Goal: Information Seeking & Learning: Learn about a topic

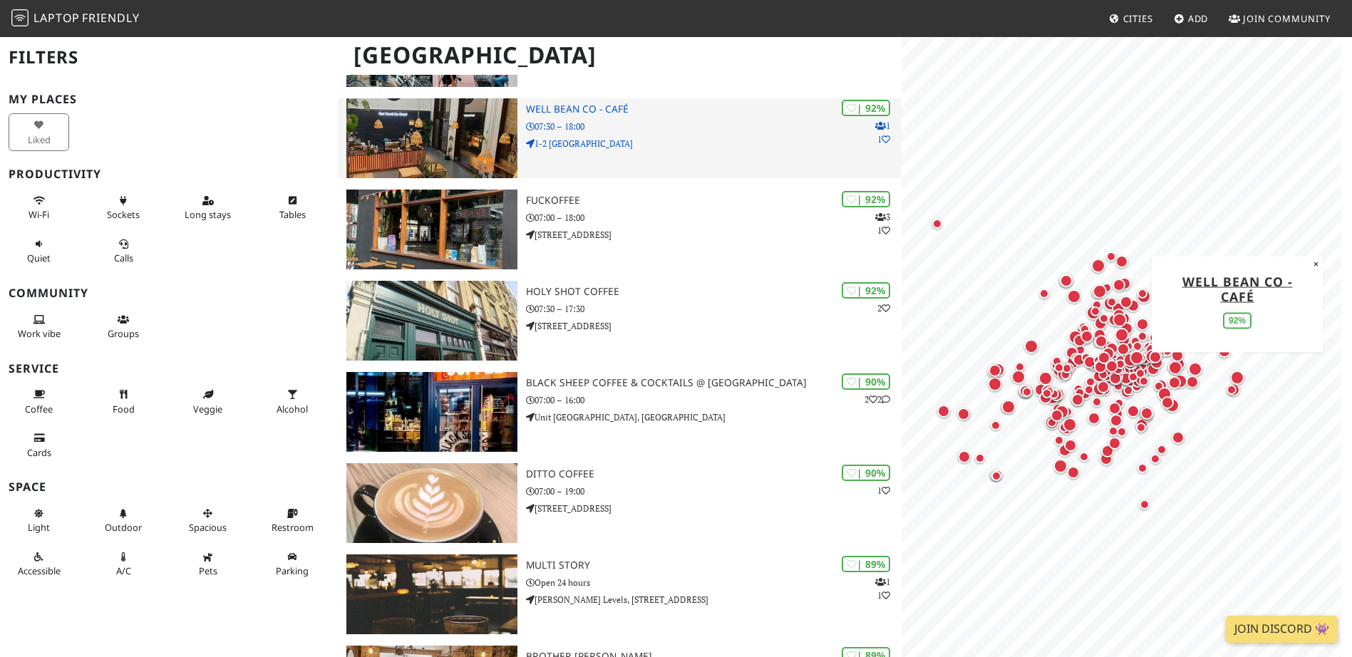
scroll to position [642, 0]
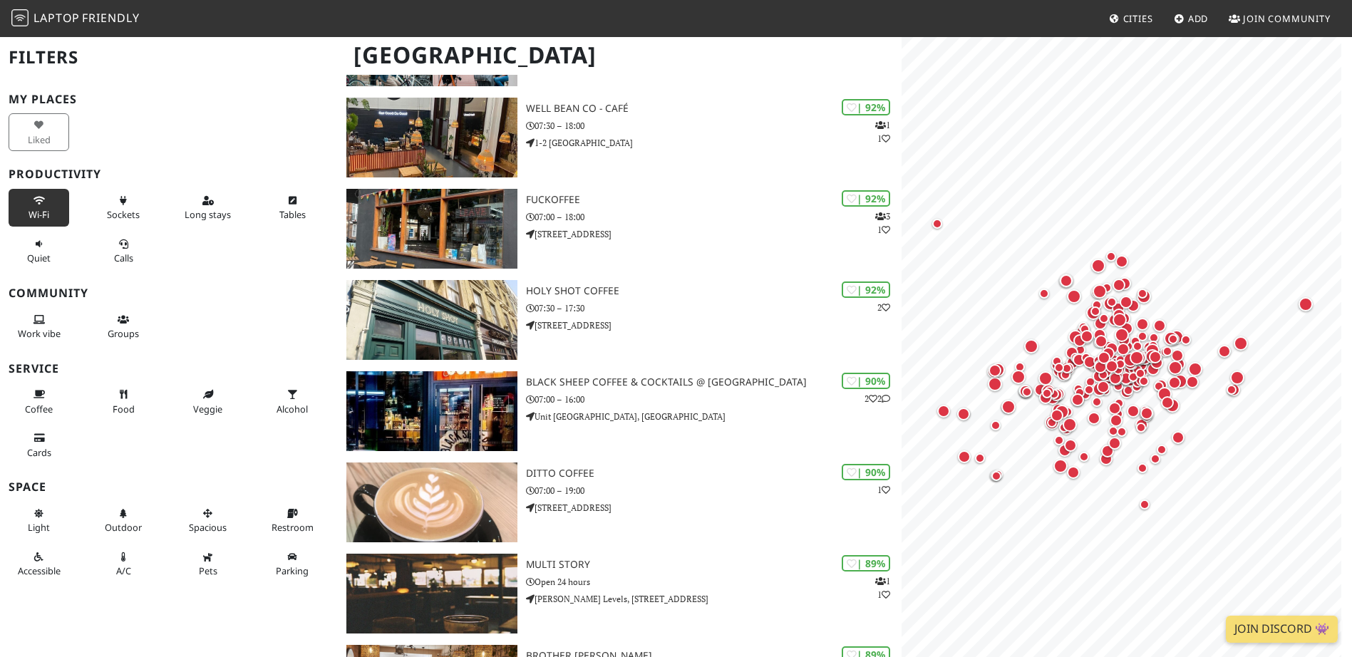
click at [52, 219] on button "Wi-Fi" at bounding box center [39, 208] width 61 height 38
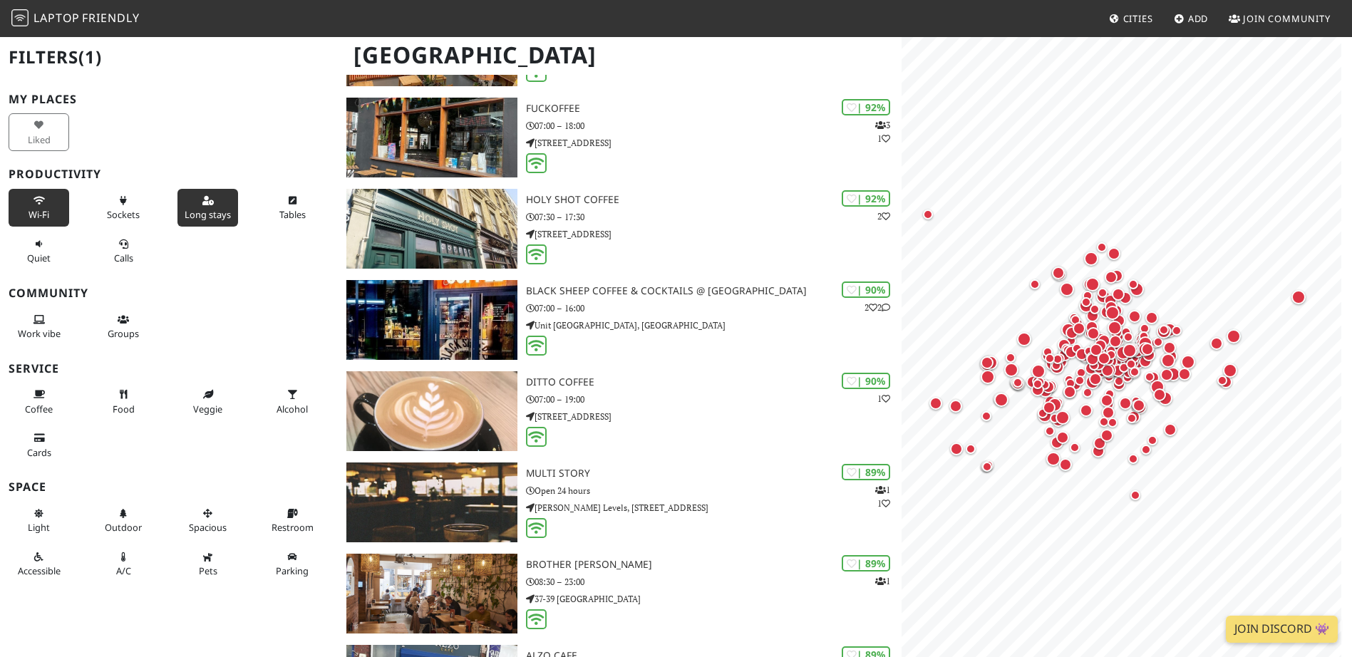
click at [218, 212] on span "Long stays" at bounding box center [208, 214] width 46 height 13
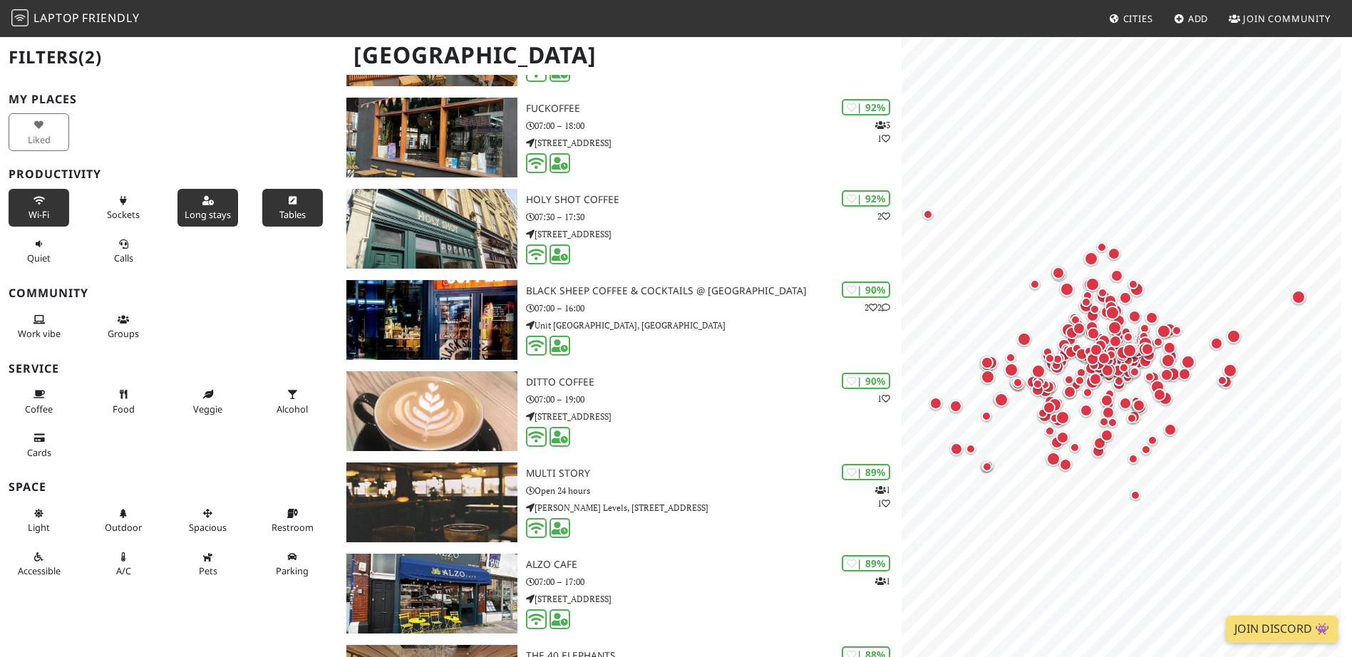
click at [297, 212] on button "Tables" at bounding box center [292, 208] width 61 height 38
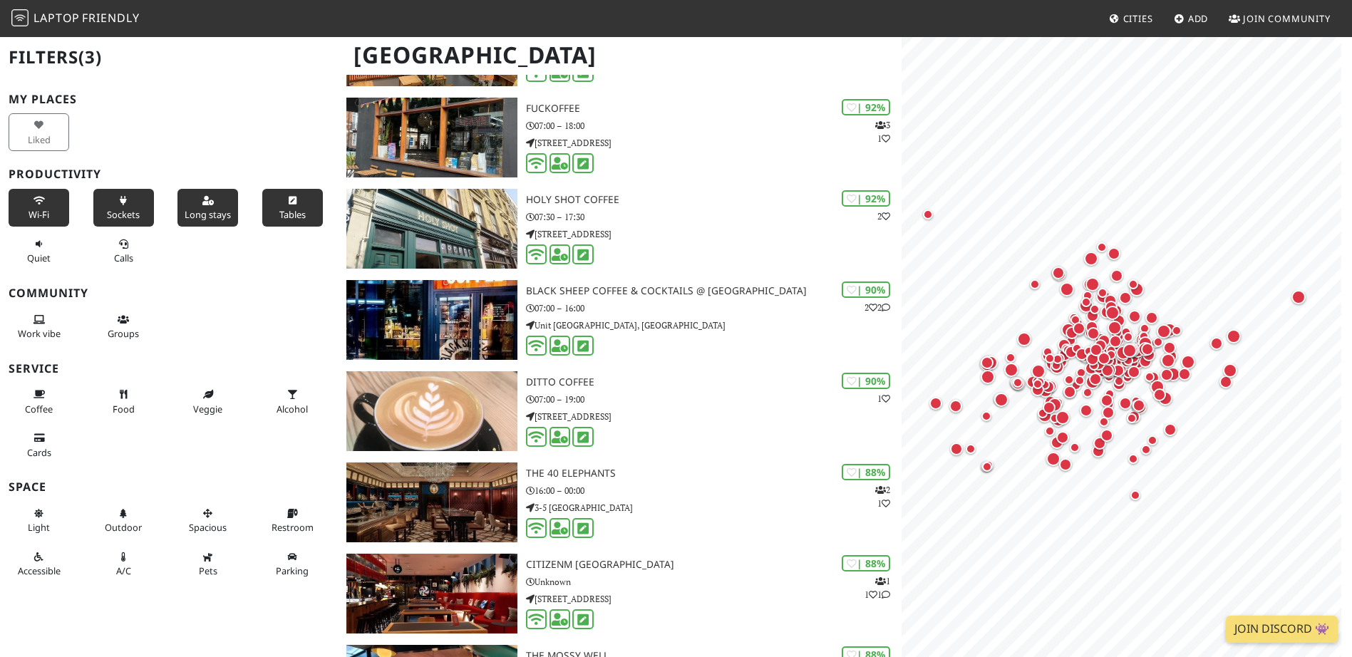
click at [122, 217] on span "Sockets" at bounding box center [123, 214] width 33 height 13
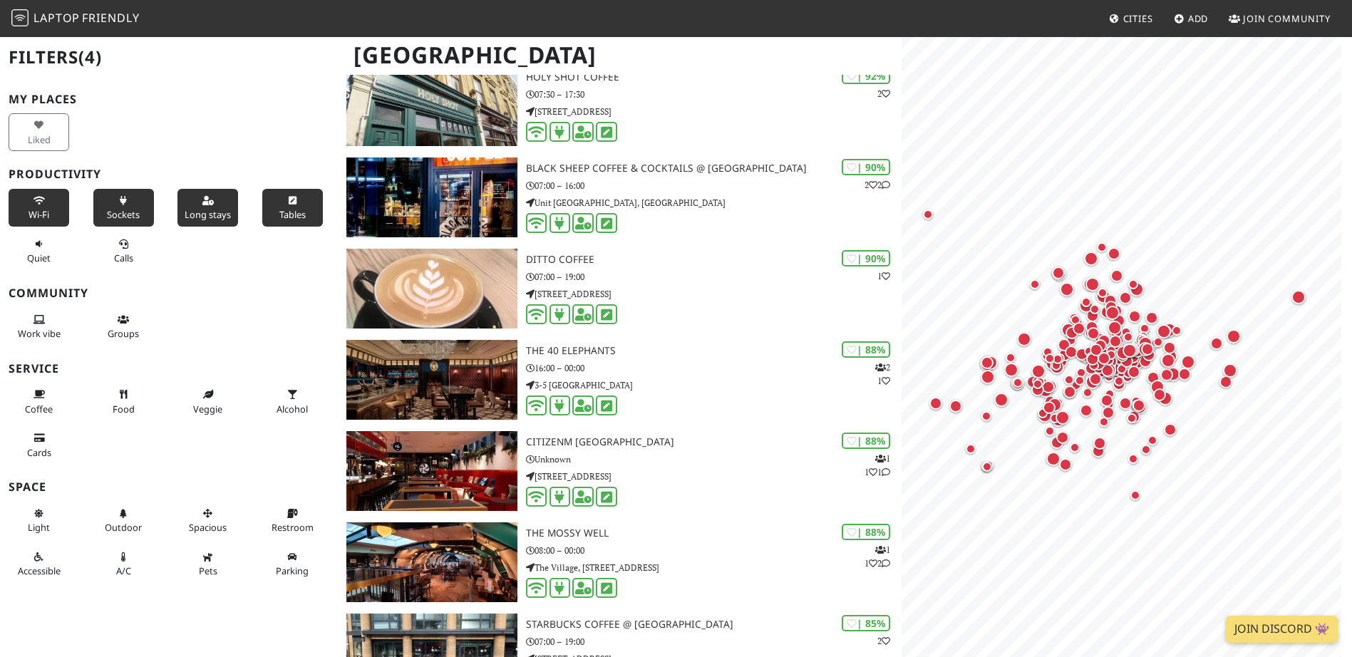
scroll to position [784, 0]
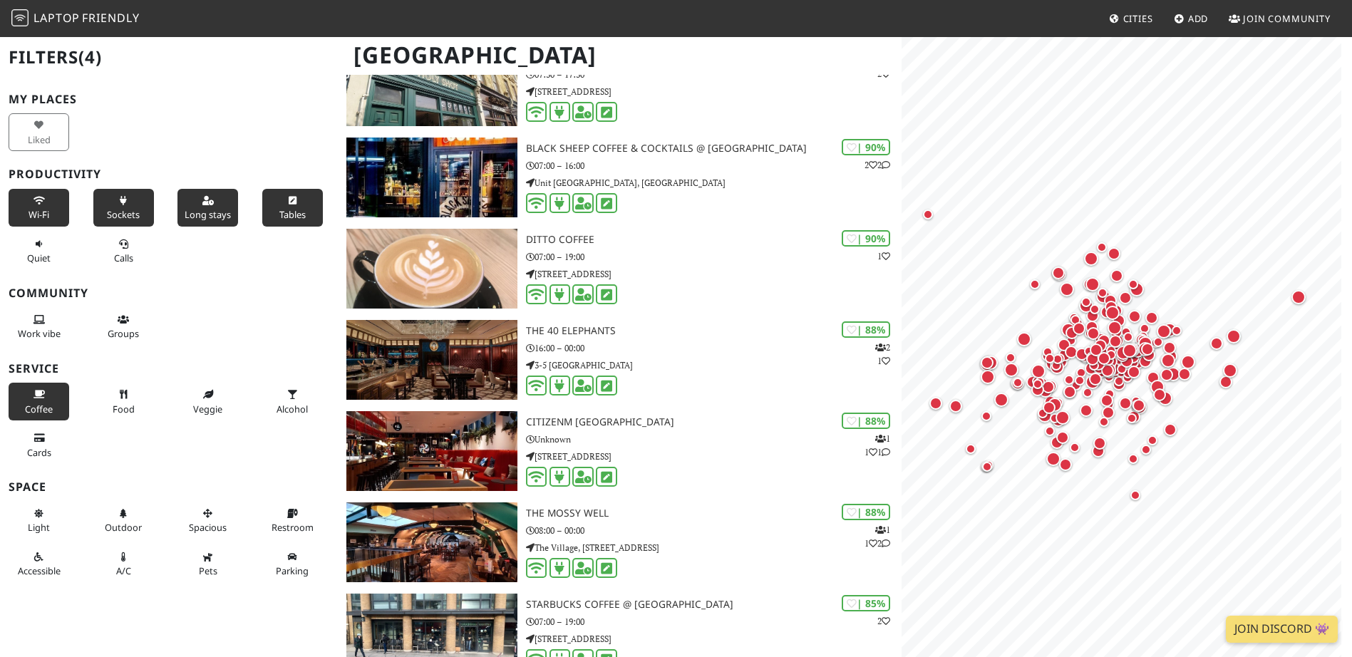
click at [24, 389] on button "Coffee" at bounding box center [39, 402] width 61 height 38
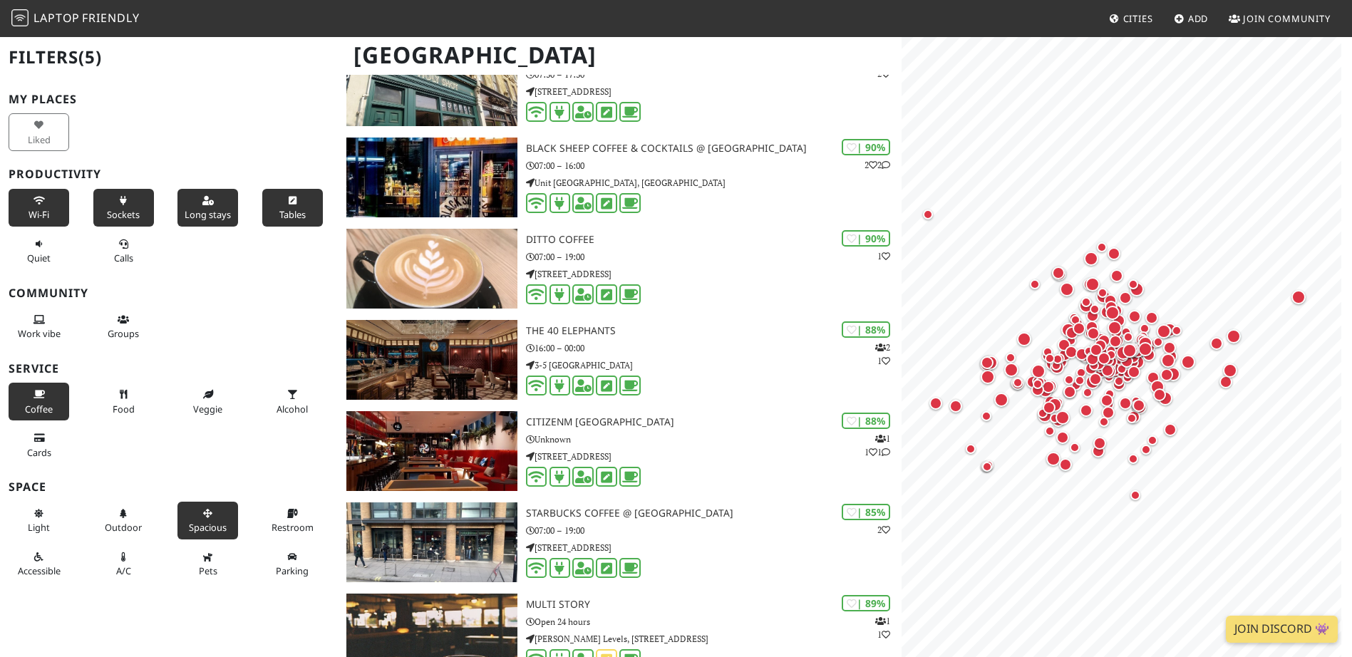
click at [189, 526] on span "Spacious" at bounding box center [208, 527] width 38 height 13
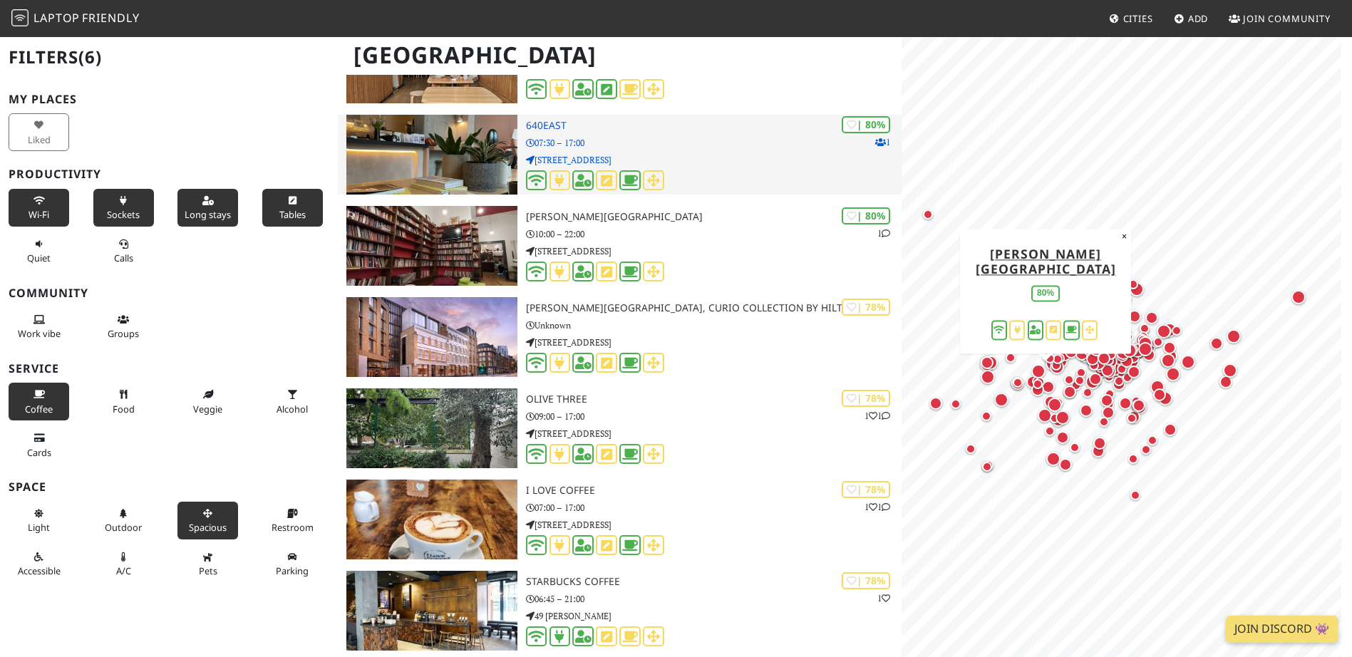
scroll to position [5062, 0]
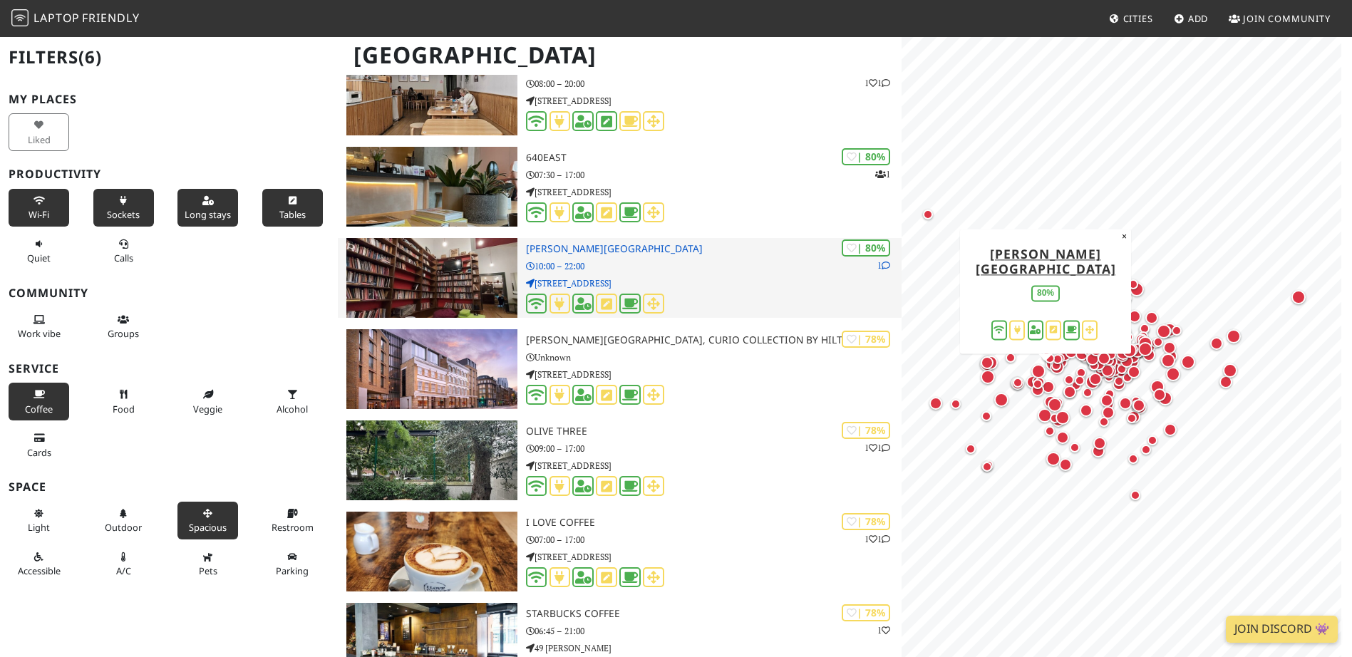
click at [607, 252] on h3 "[PERSON_NAME][GEOGRAPHIC_DATA]" at bounding box center [714, 249] width 376 height 12
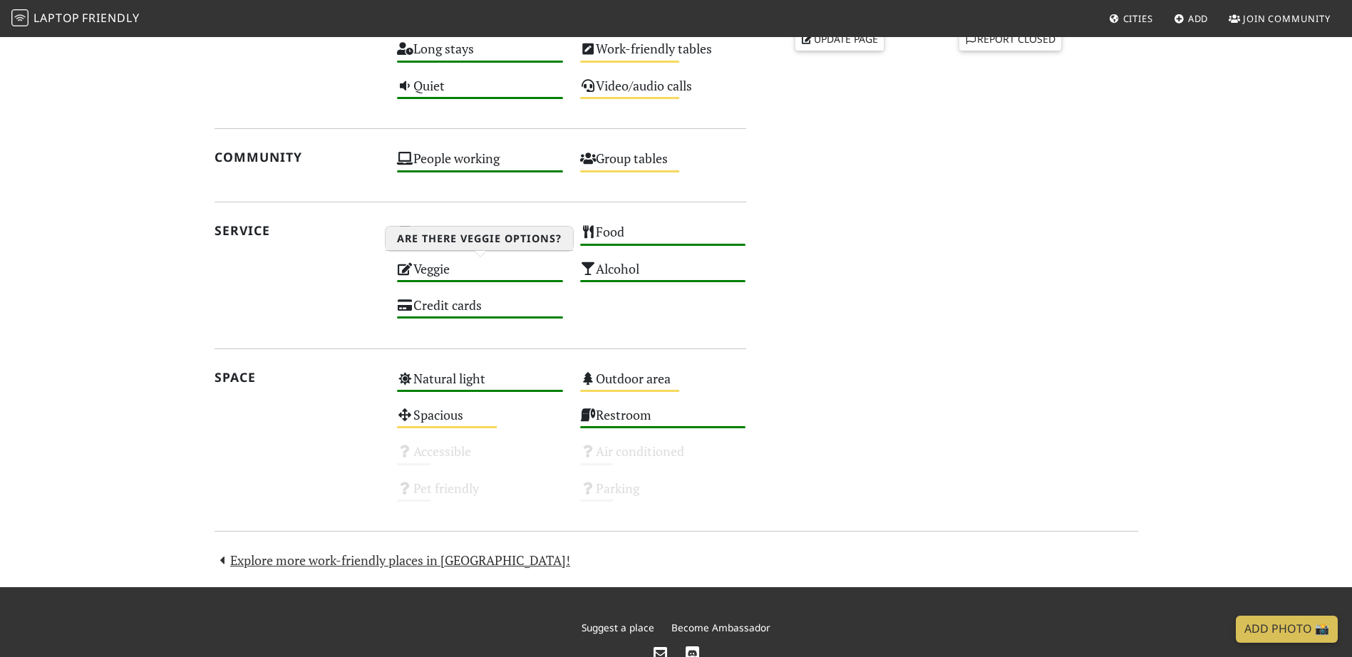
scroll to position [713, 0]
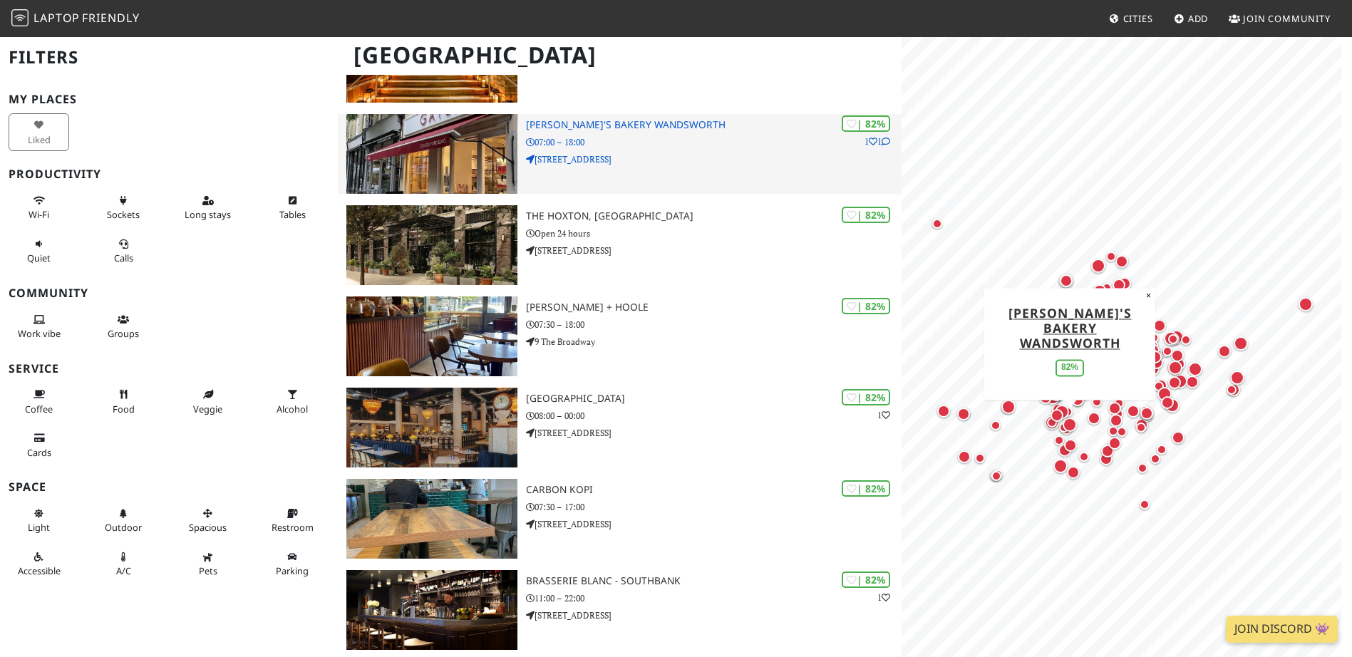
scroll to position [3921, 0]
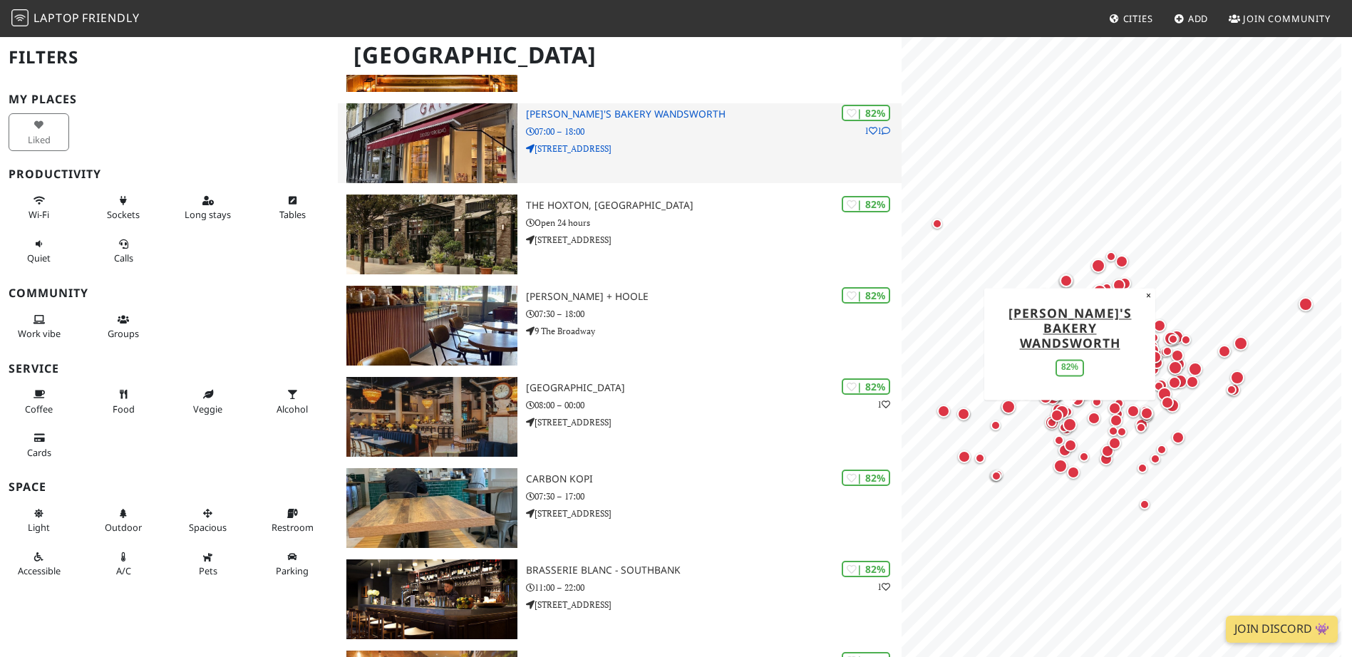
click at [632, 116] on h3 "[PERSON_NAME]'s Bakery Wandsworth" at bounding box center [714, 114] width 376 height 12
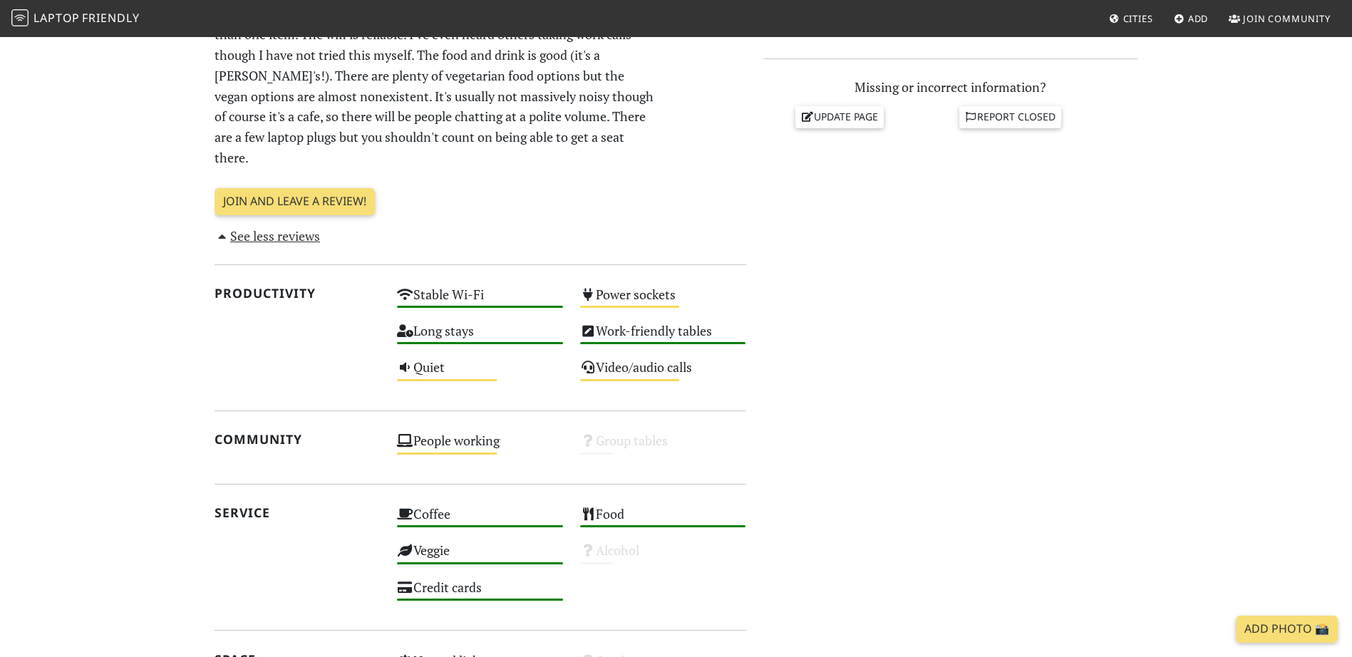
scroll to position [642, 0]
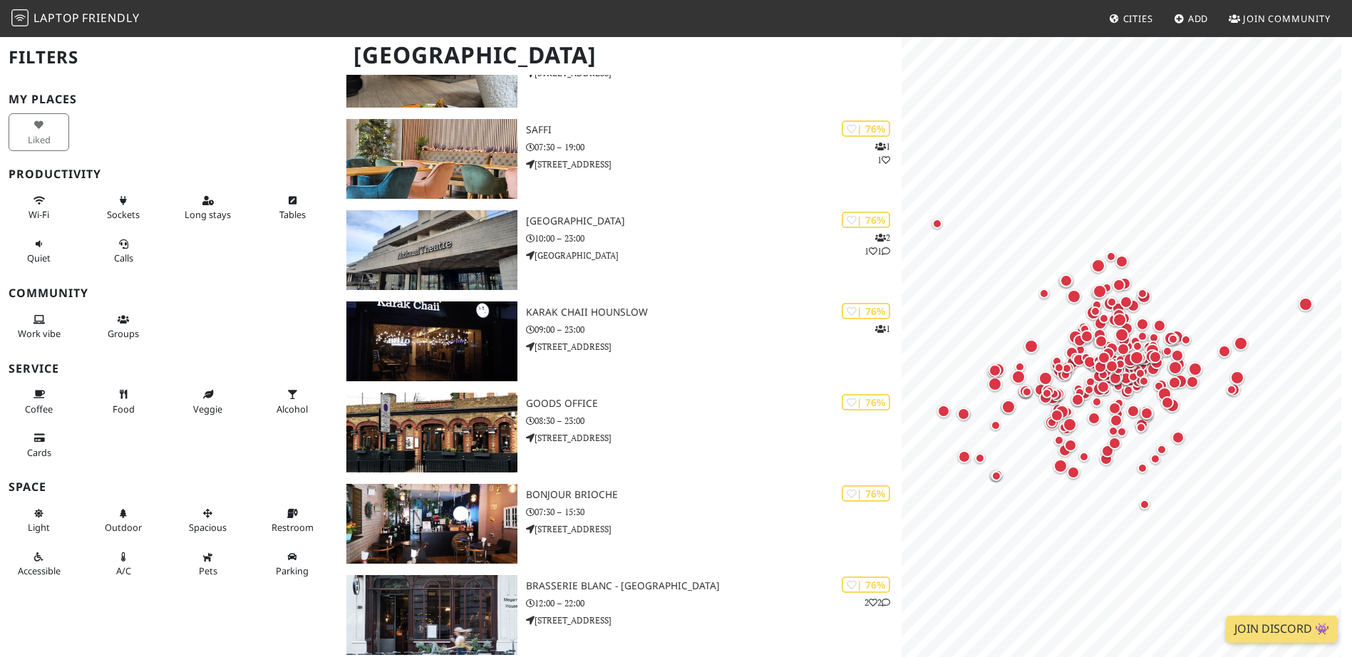
scroll to position [7557, 0]
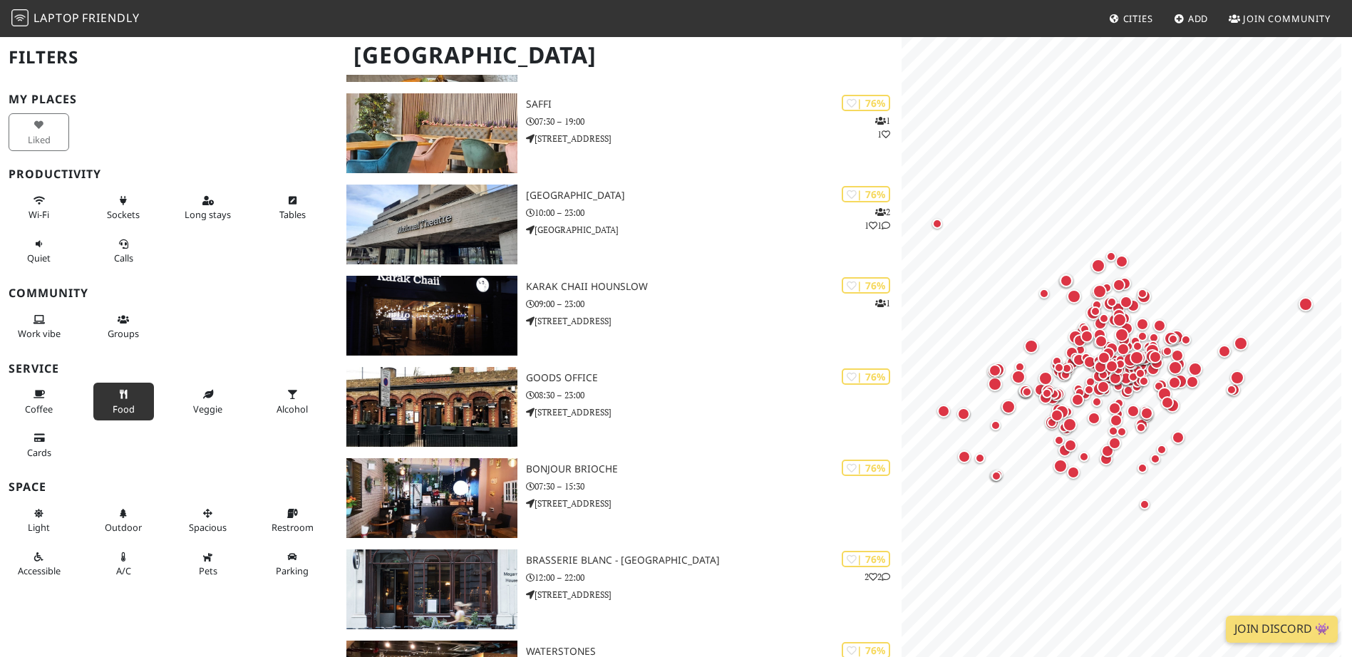
click at [127, 407] on span "Food" at bounding box center [124, 409] width 22 height 13
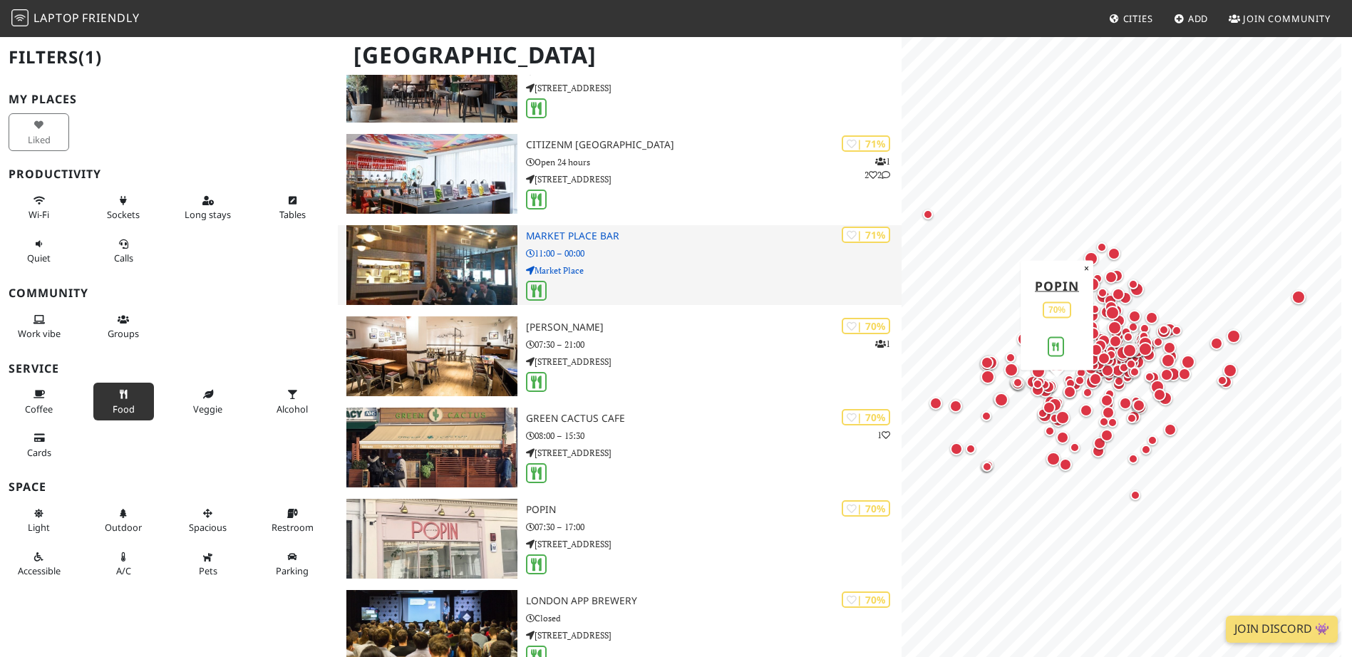
scroll to position [6986, 0]
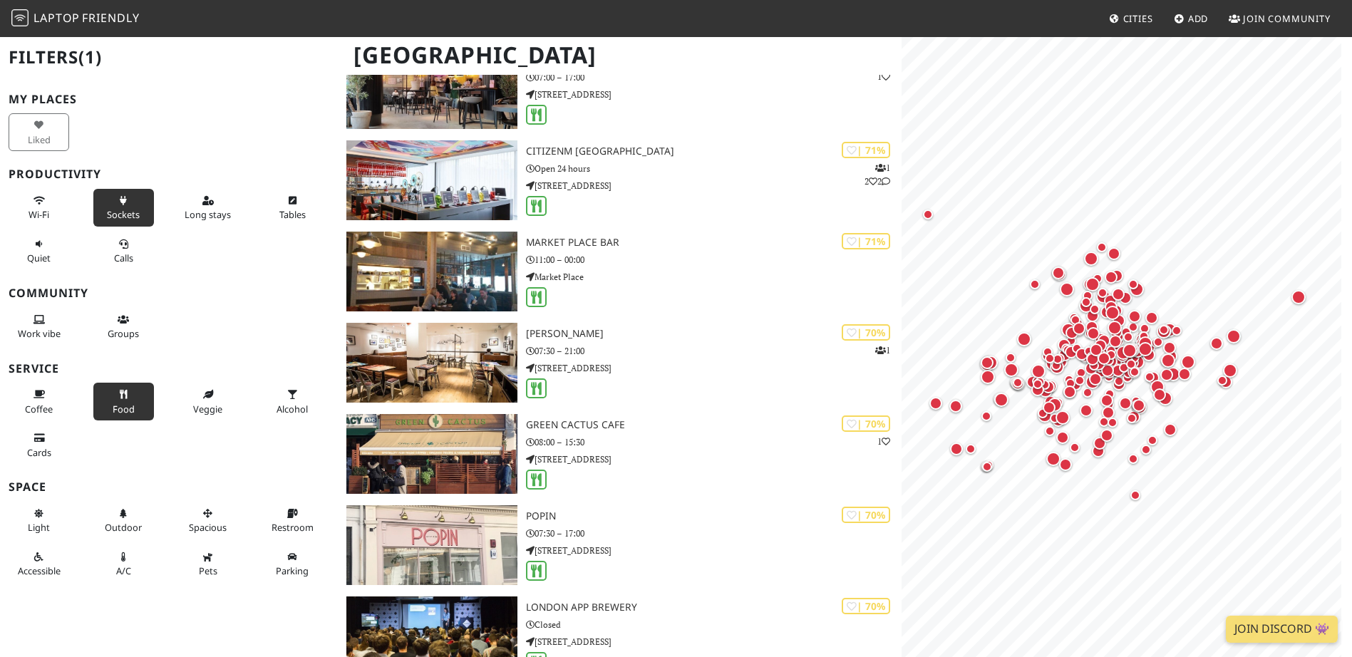
click at [130, 217] on span "Sockets" at bounding box center [123, 214] width 33 height 13
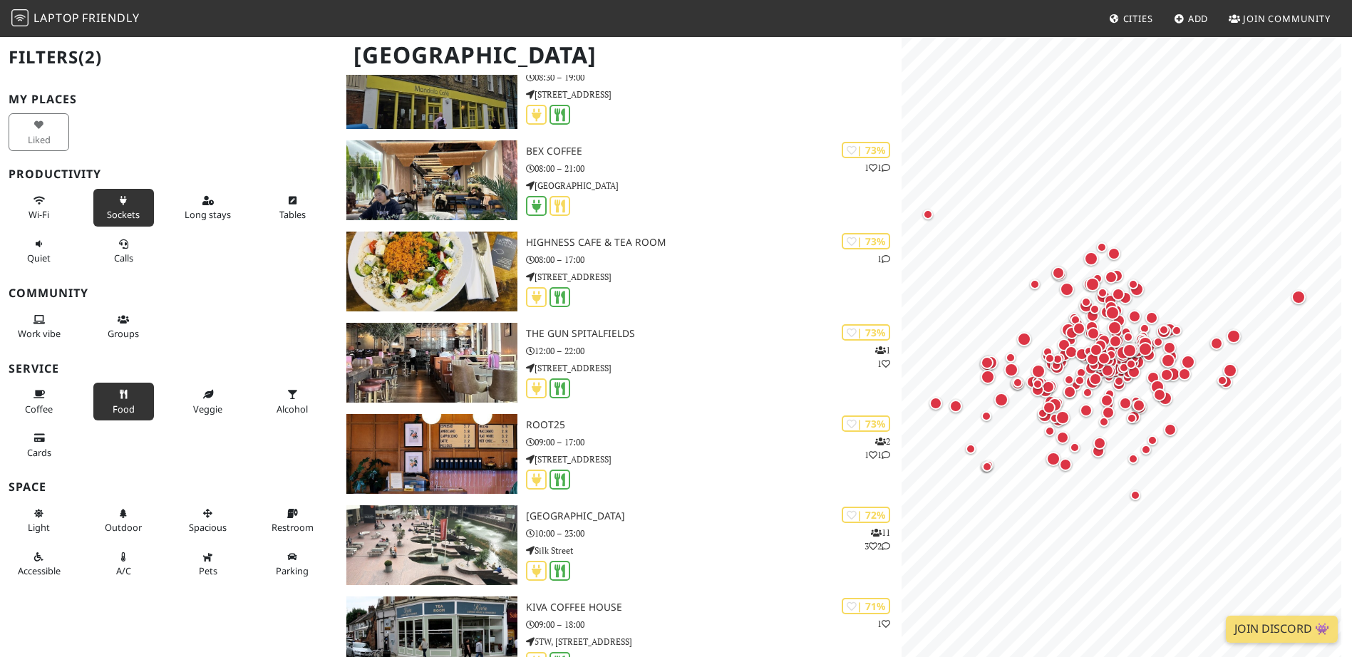
drag, startPoint x: 48, startPoint y: 207, endPoint x: 110, endPoint y: 205, distance: 62.8
click at [47, 207] on button "Wi-Fi" at bounding box center [39, 208] width 61 height 38
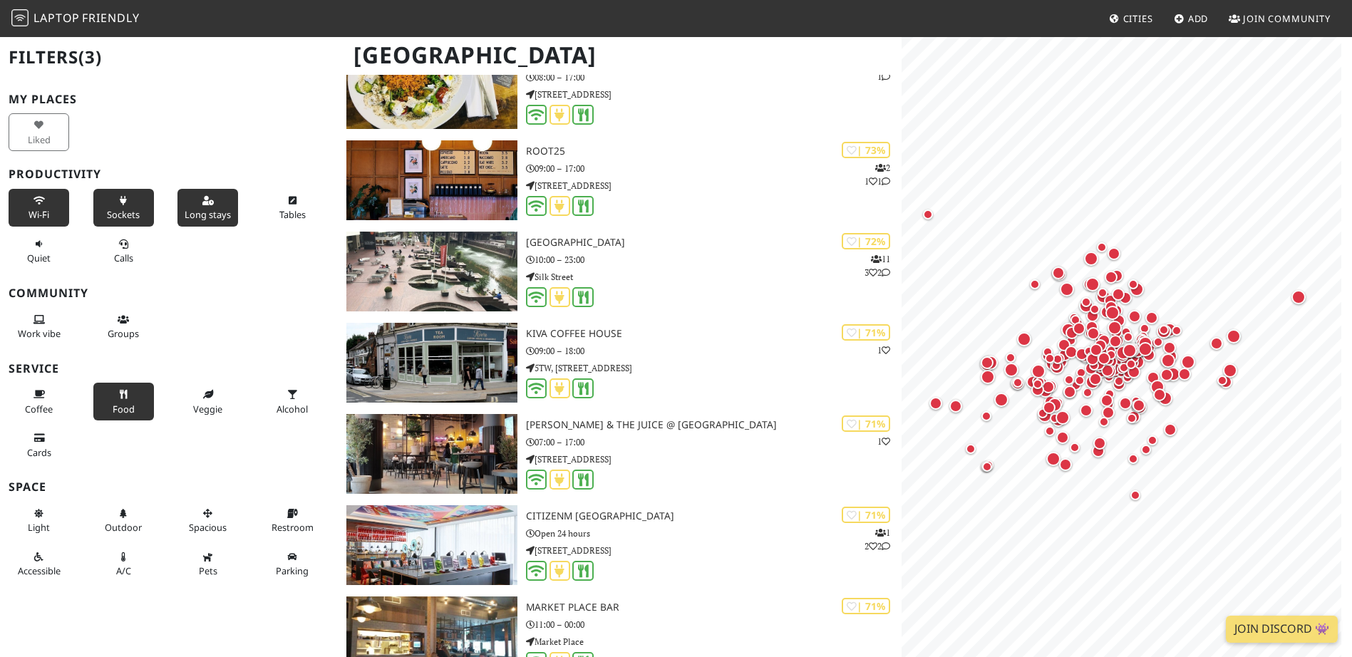
click at [207, 196] on button "Long stays" at bounding box center [208, 208] width 61 height 38
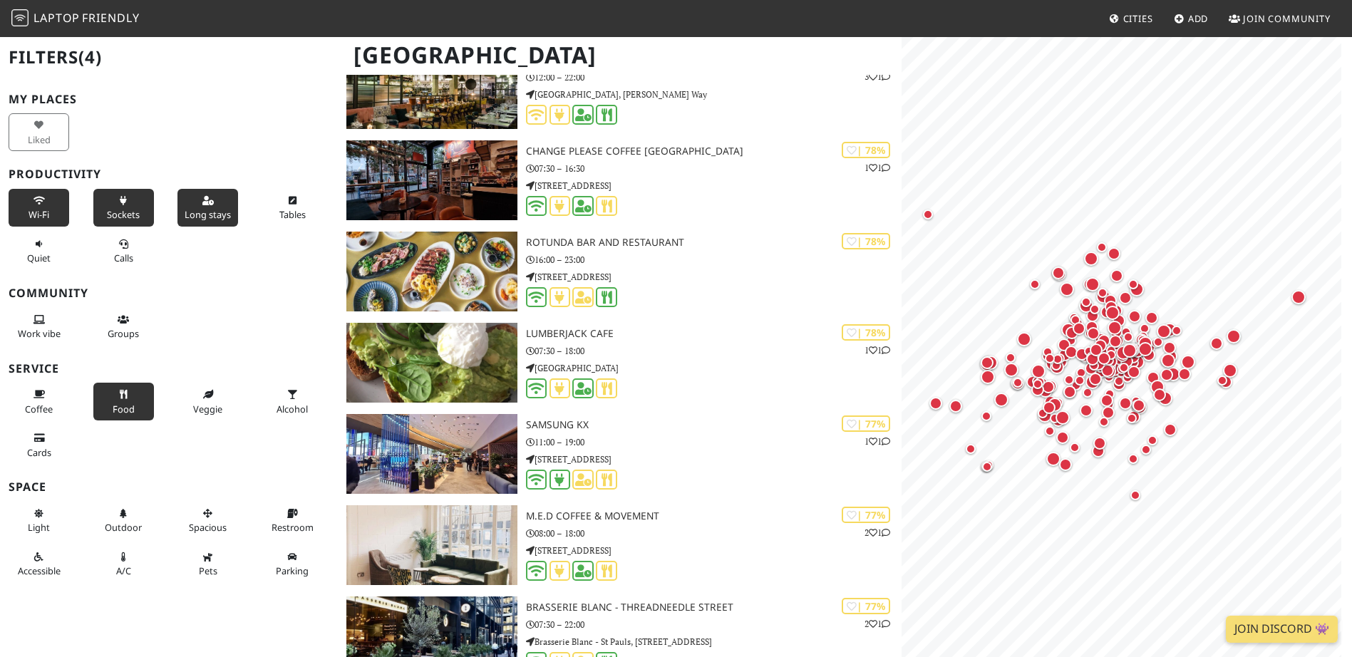
drag, startPoint x: 31, startPoint y: 252, endPoint x: 174, endPoint y: 225, distance: 145.1
click at [34, 252] on span "Quiet" at bounding box center [39, 258] width 24 height 13
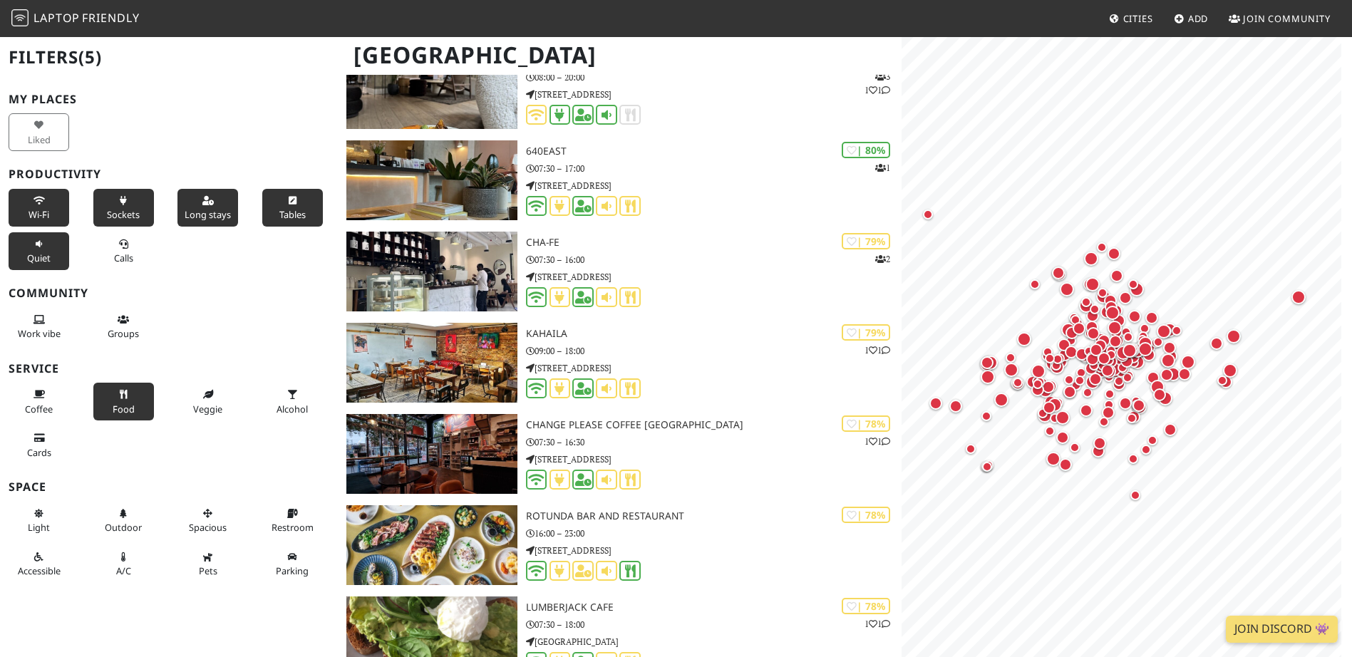
click at [289, 197] on icon at bounding box center [292, 201] width 11 height 9
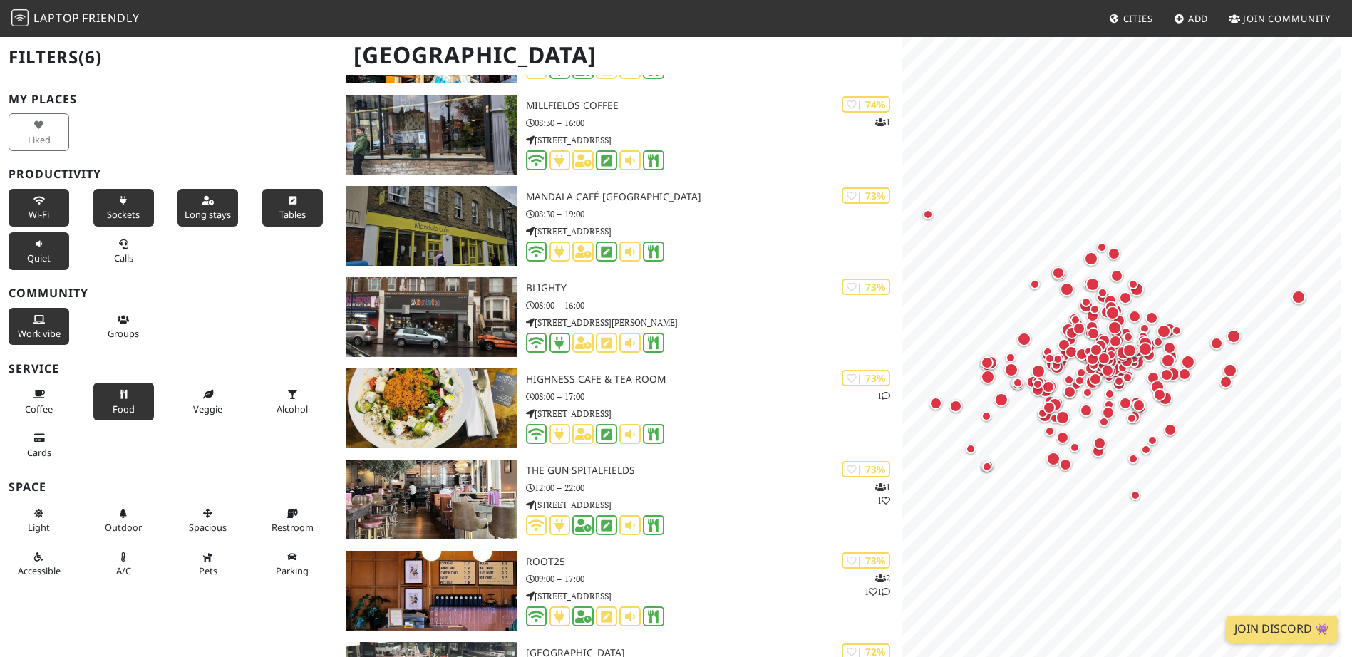
scroll to position [7058, 0]
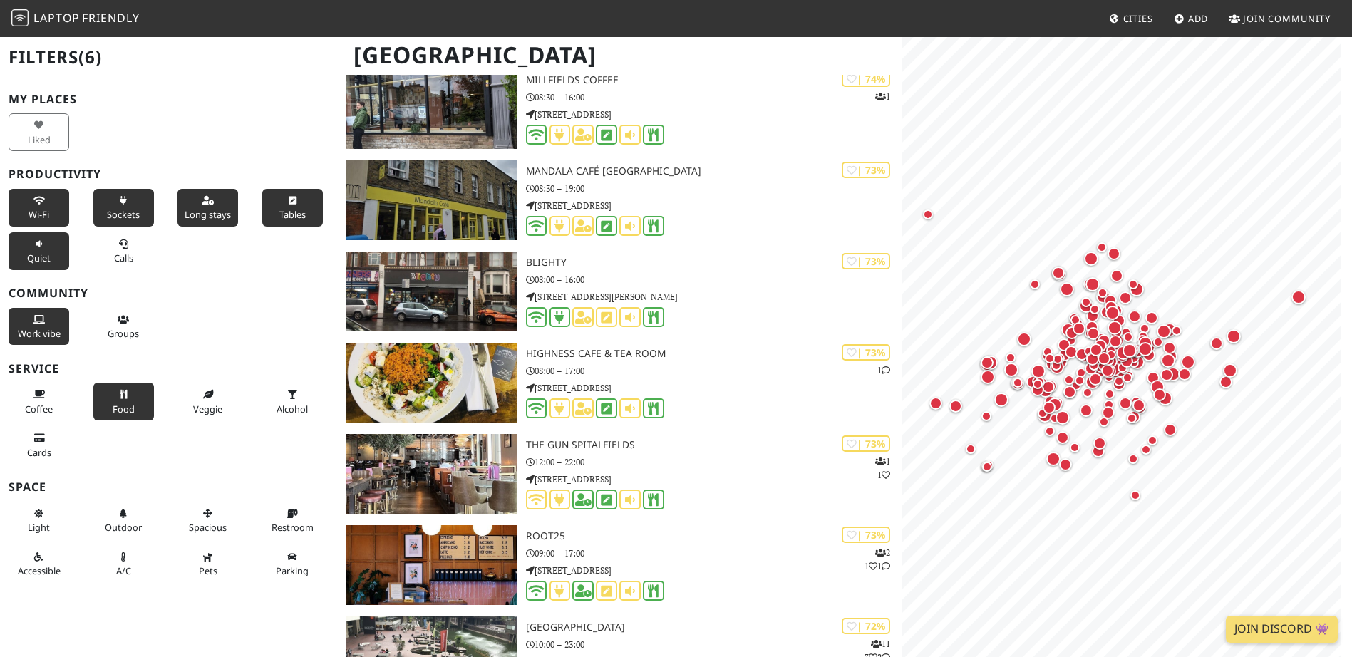
click at [19, 322] on button "Work vibe" at bounding box center [39, 327] width 61 height 38
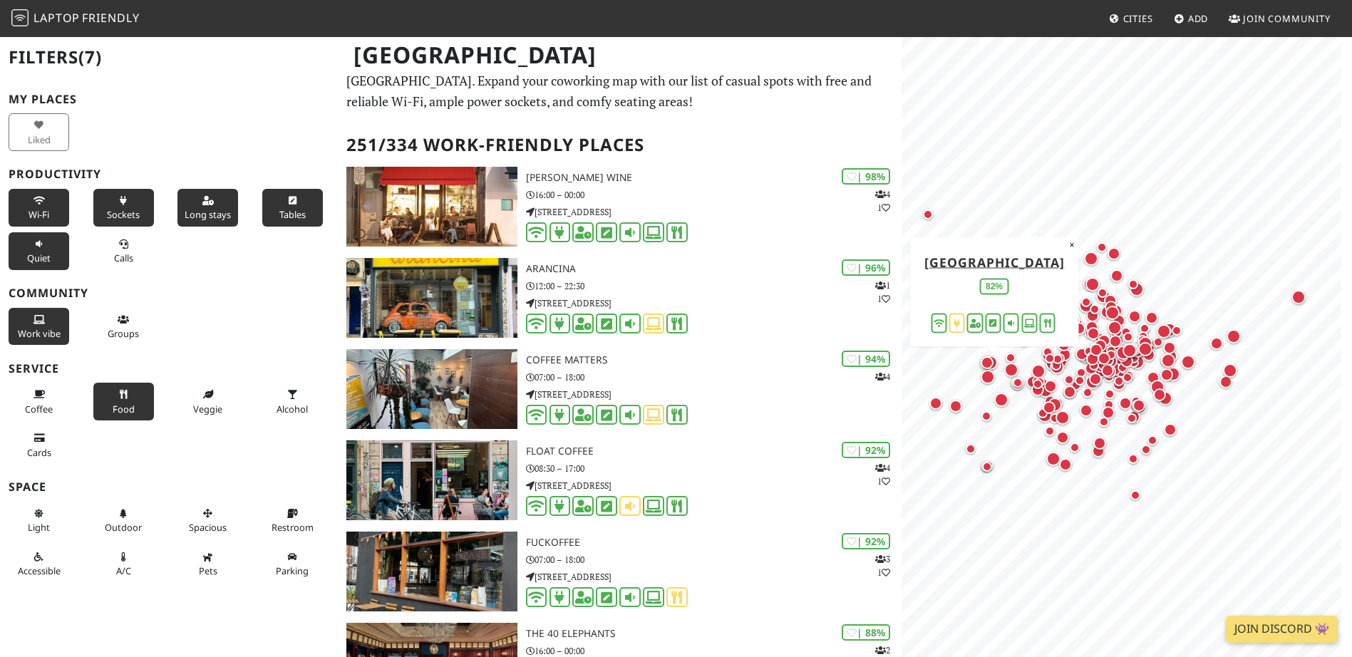
scroll to position [183, 0]
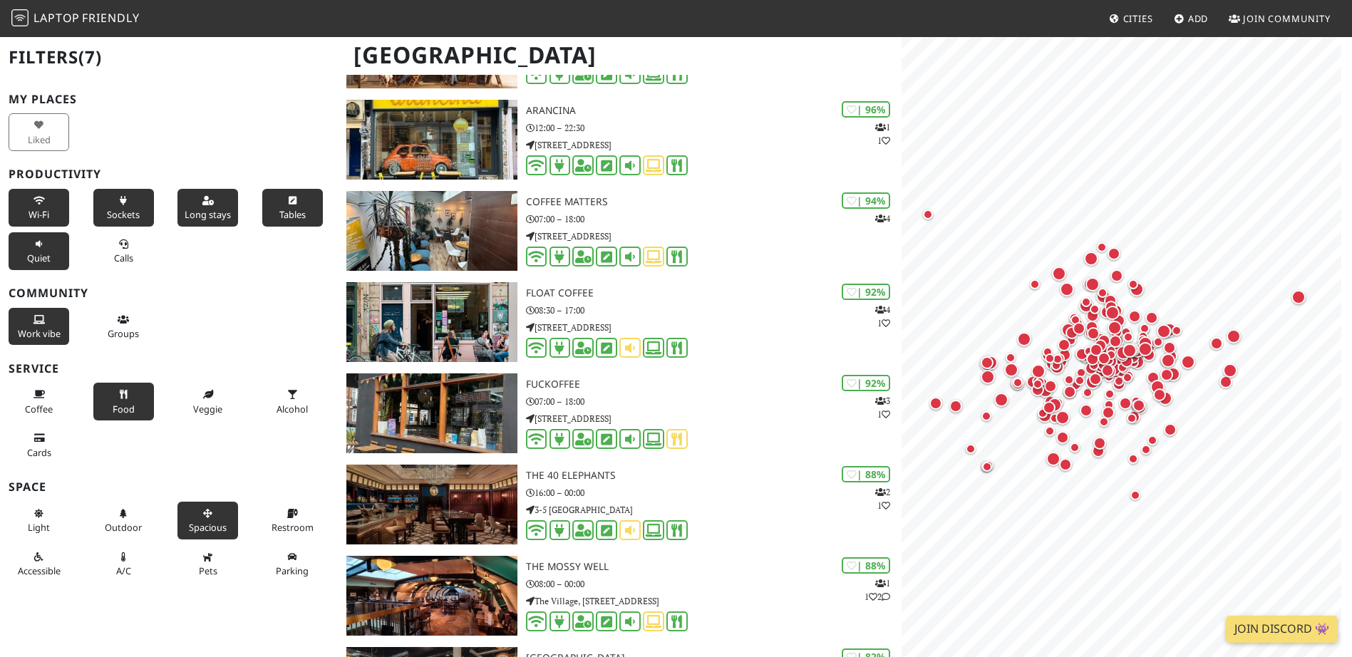
click at [217, 504] on button "Spacious" at bounding box center [208, 521] width 61 height 38
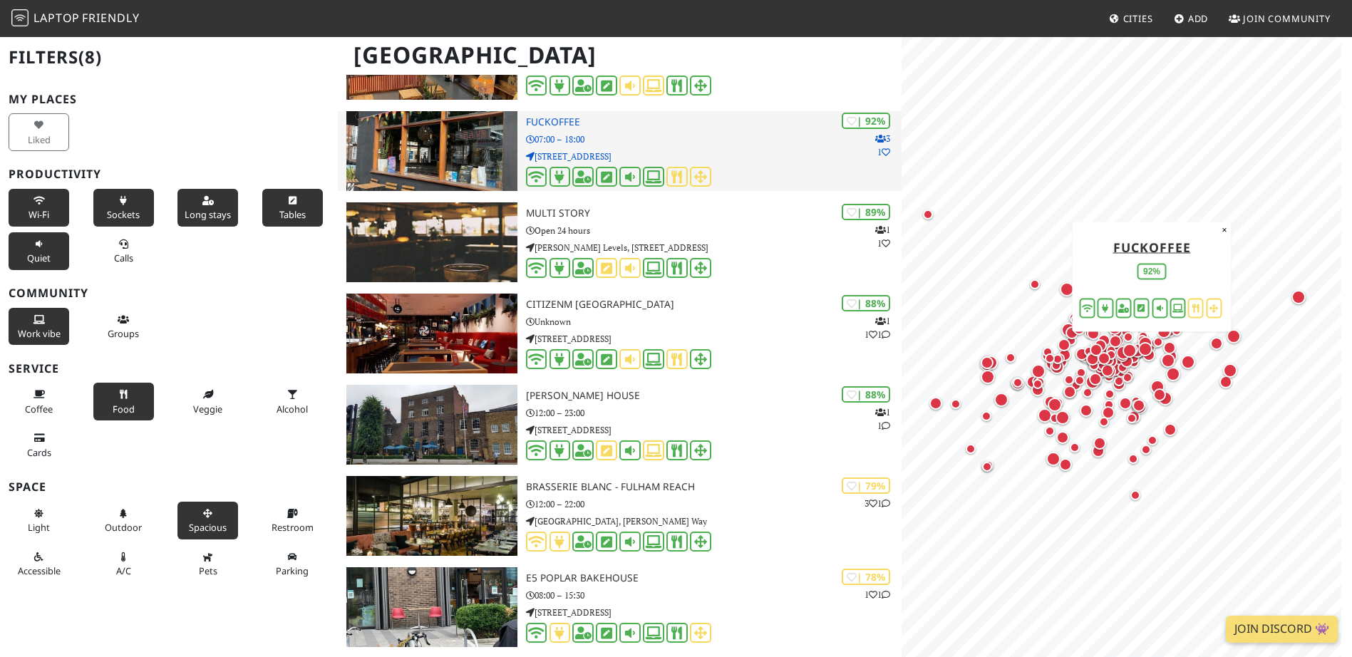
scroll to position [927, 0]
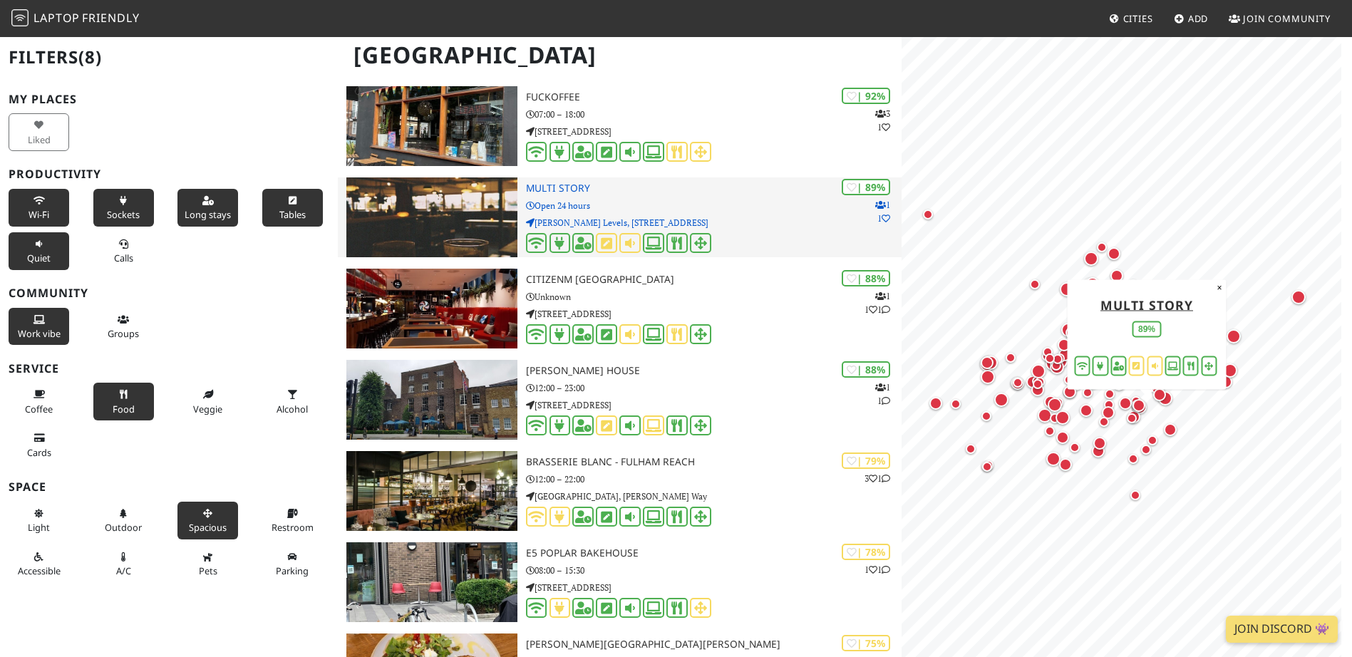
drag, startPoint x: 600, startPoint y: 190, endPoint x: 607, endPoint y: 195, distance: 7.7
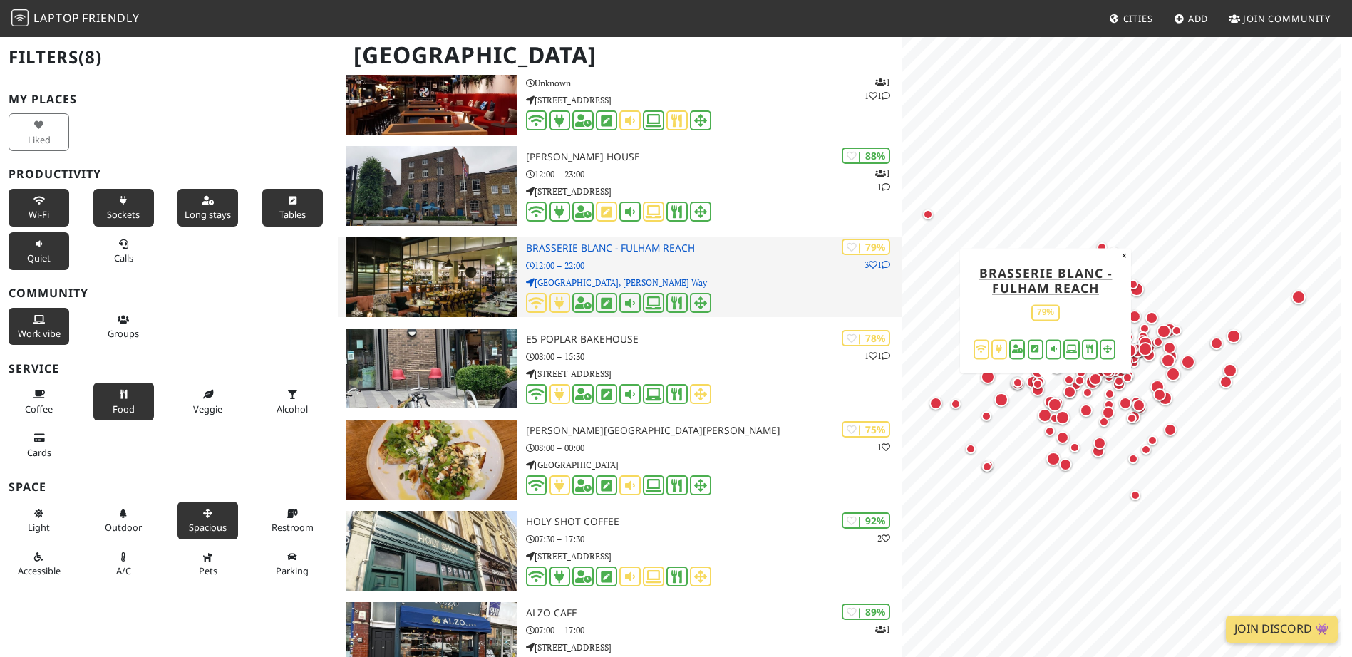
scroll to position [1212, 0]
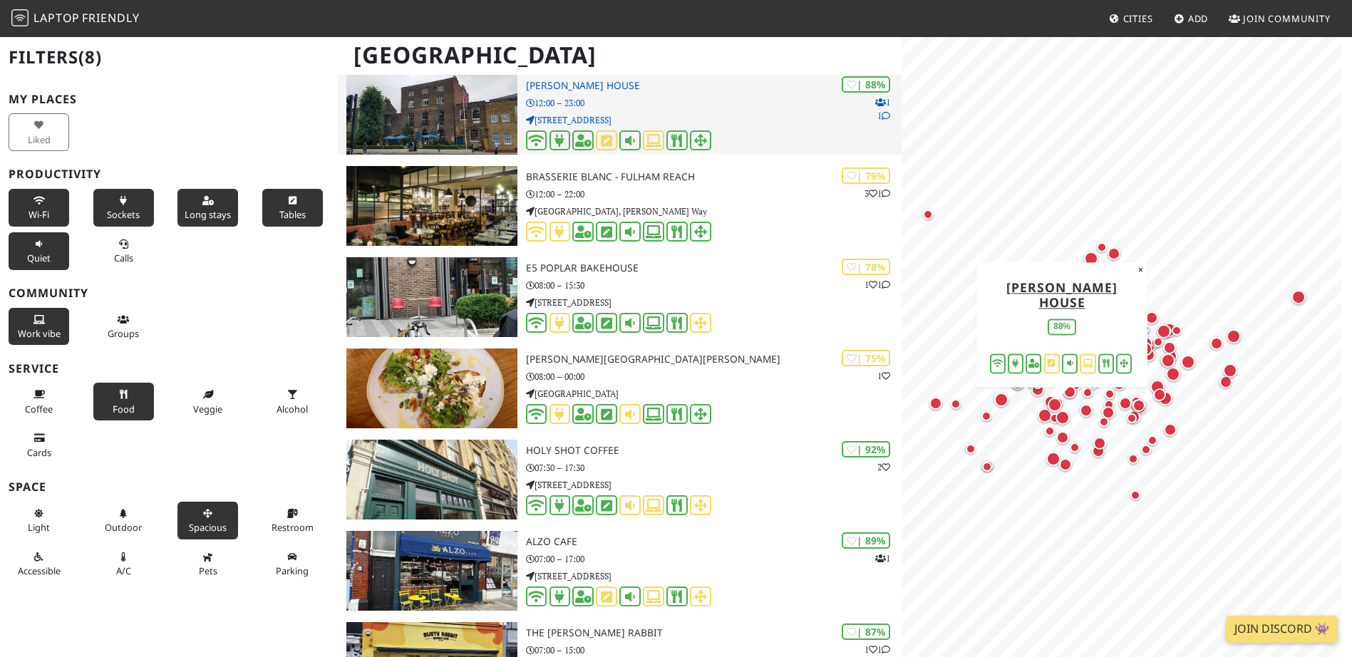
click at [581, 108] on p "12:00 – 23:00" at bounding box center [714, 103] width 376 height 14
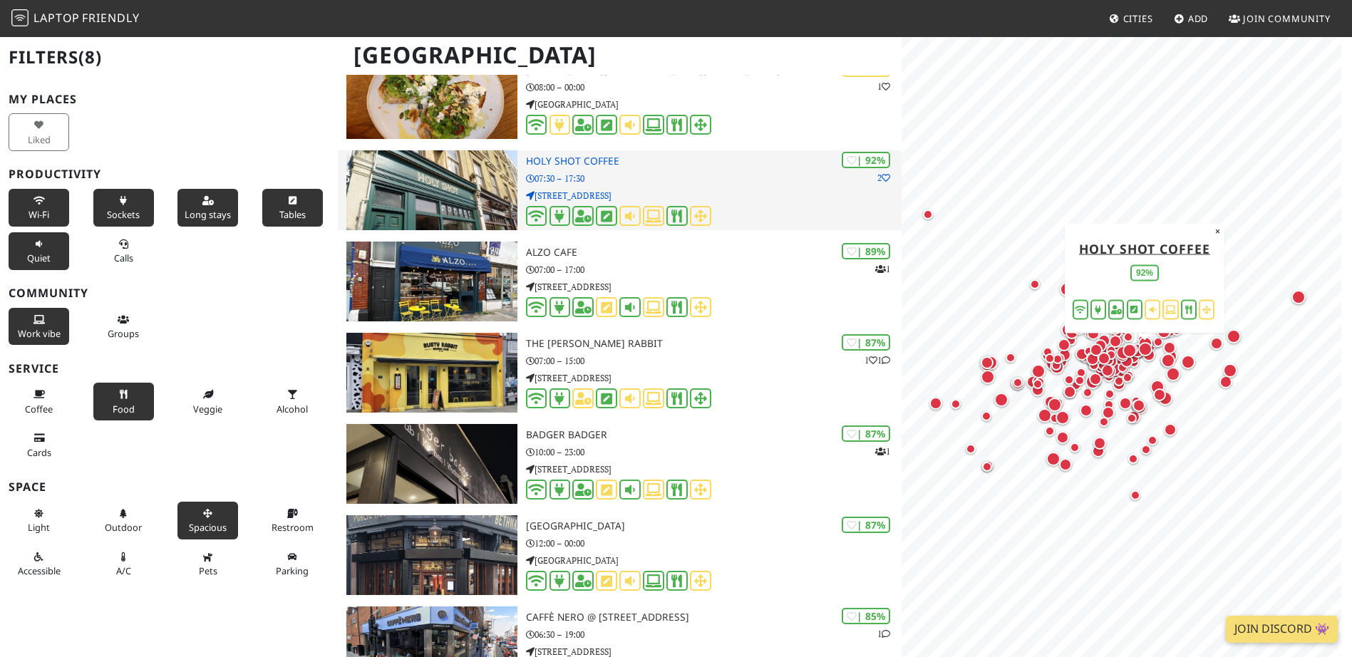
scroll to position [1497, 0]
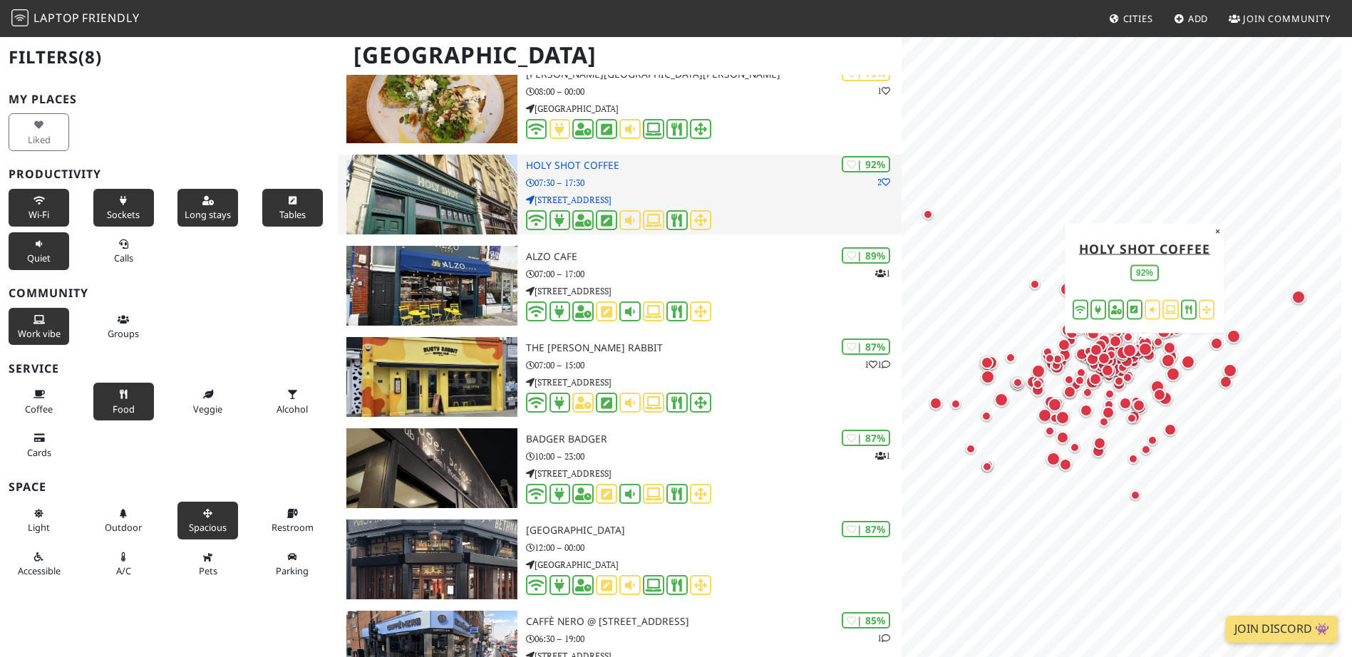
click at [587, 165] on h3 "Holy Shot Coffee" at bounding box center [714, 166] width 376 height 12
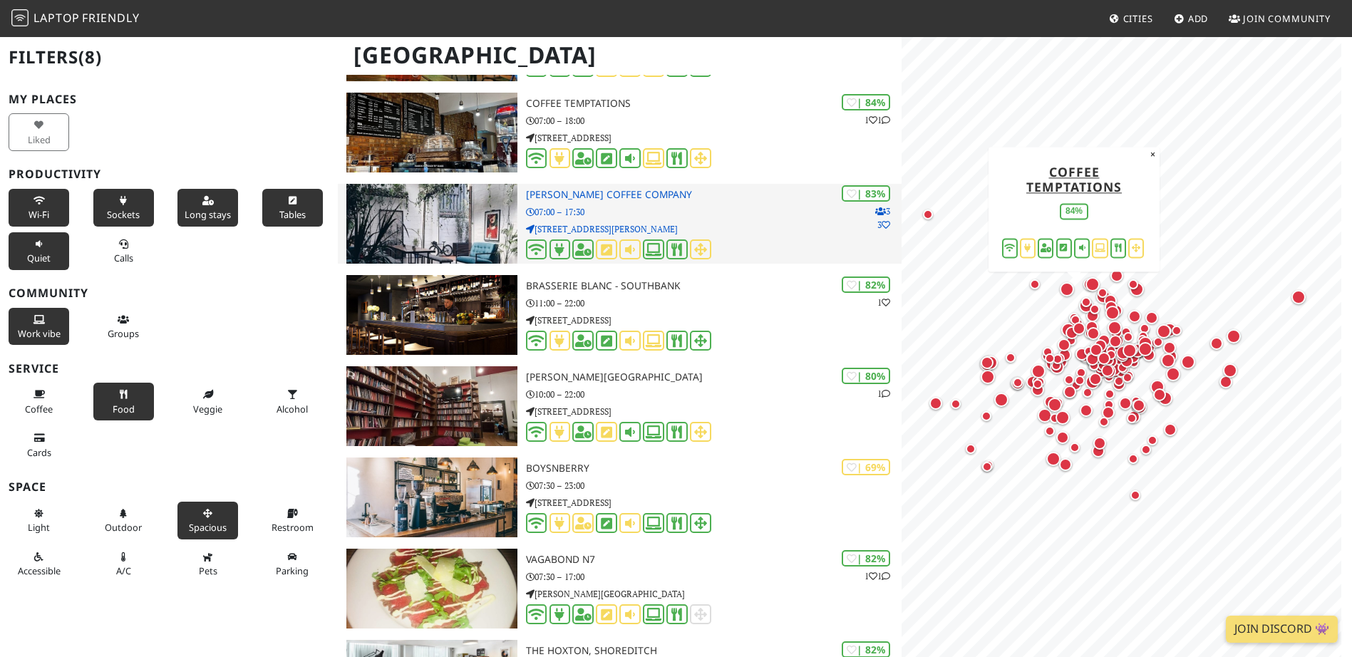
scroll to position [2210, 0]
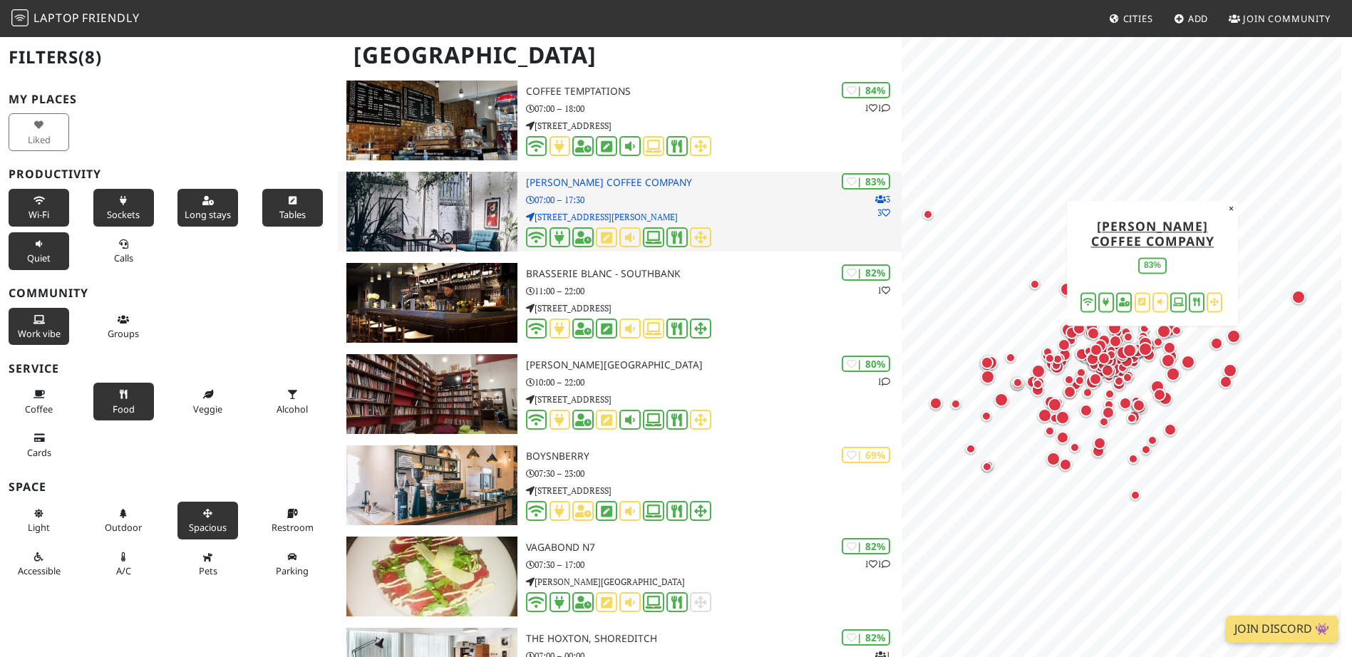
click at [654, 183] on h3 "[PERSON_NAME] Coffee Company" at bounding box center [714, 183] width 376 height 12
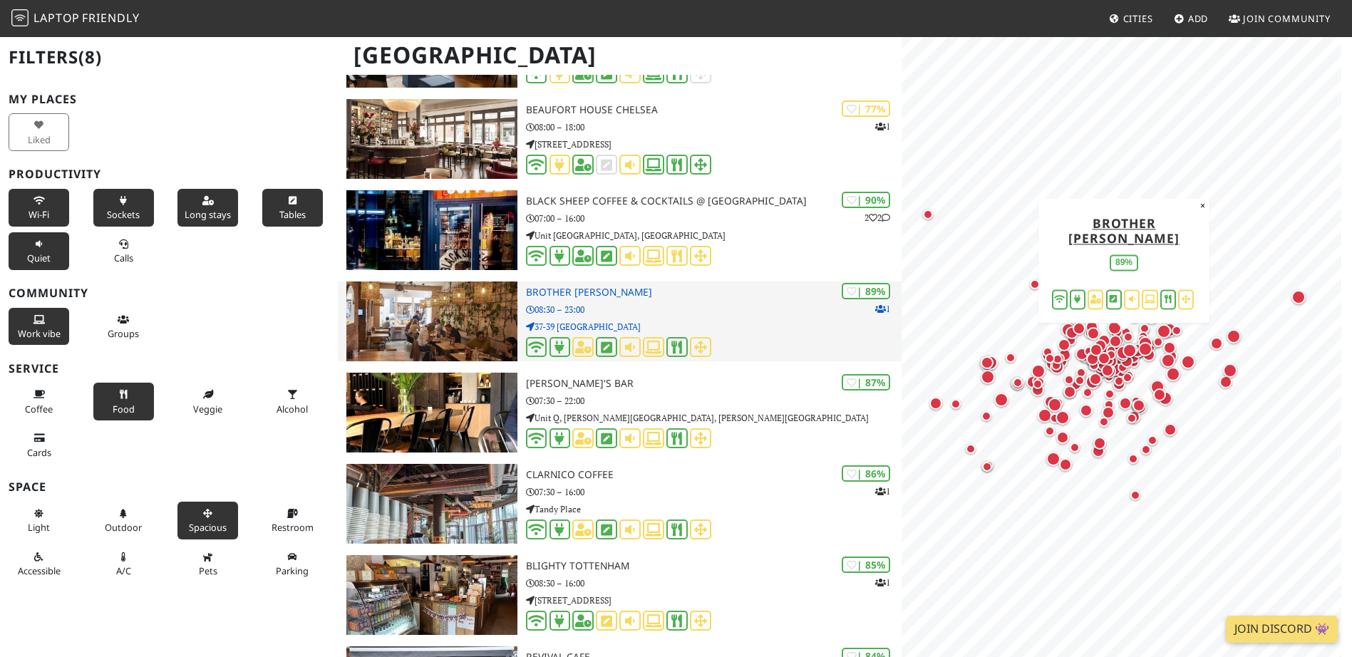
scroll to position [2852, 0]
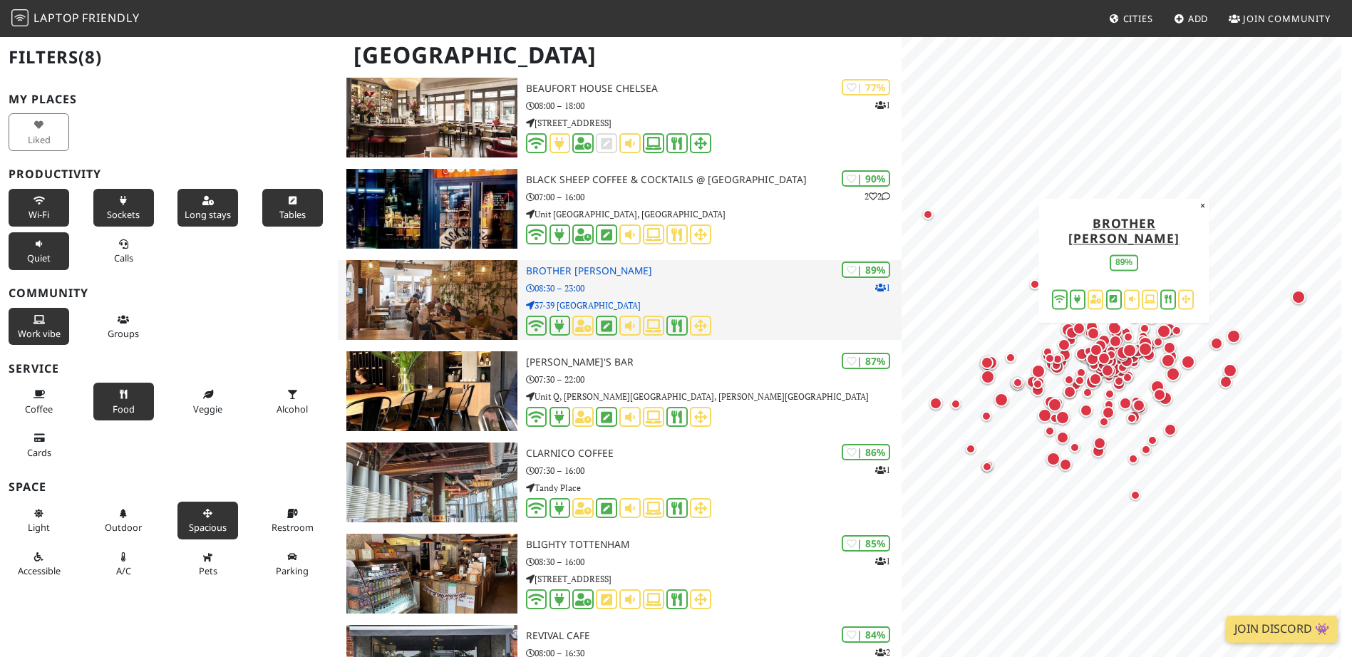
click at [707, 267] on h3 "Brother [PERSON_NAME]" at bounding box center [714, 271] width 376 height 12
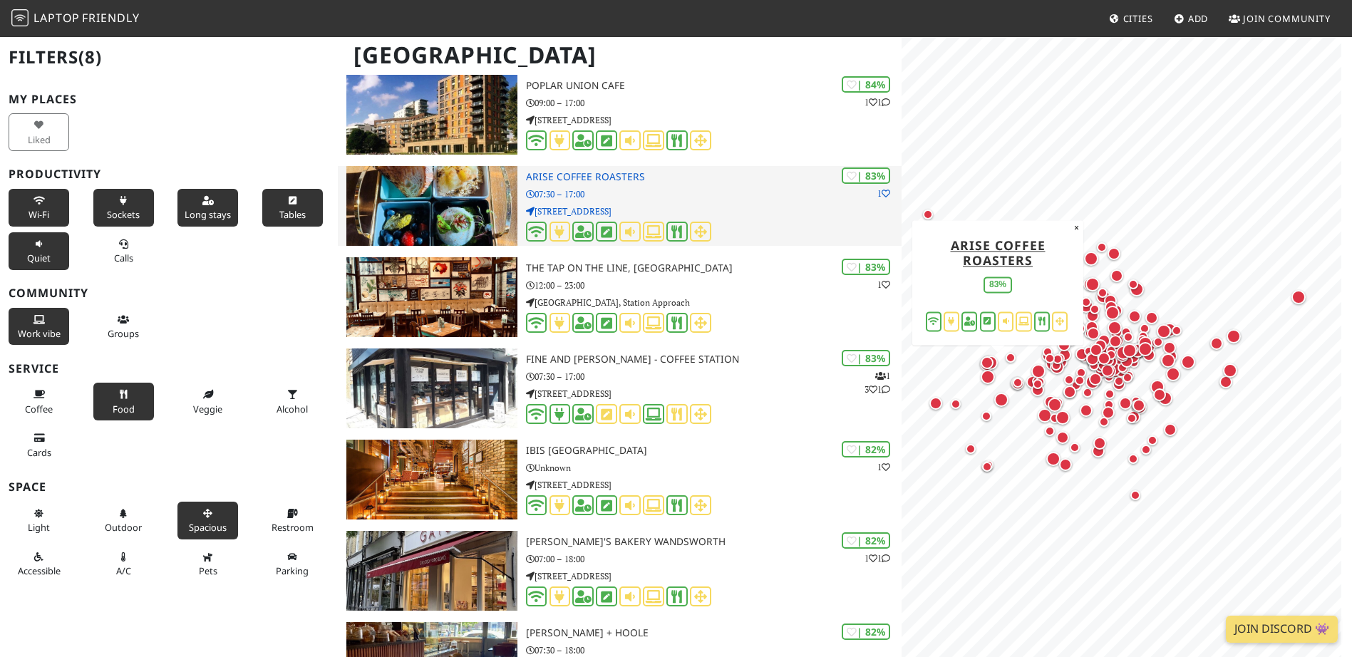
scroll to position [3564, 0]
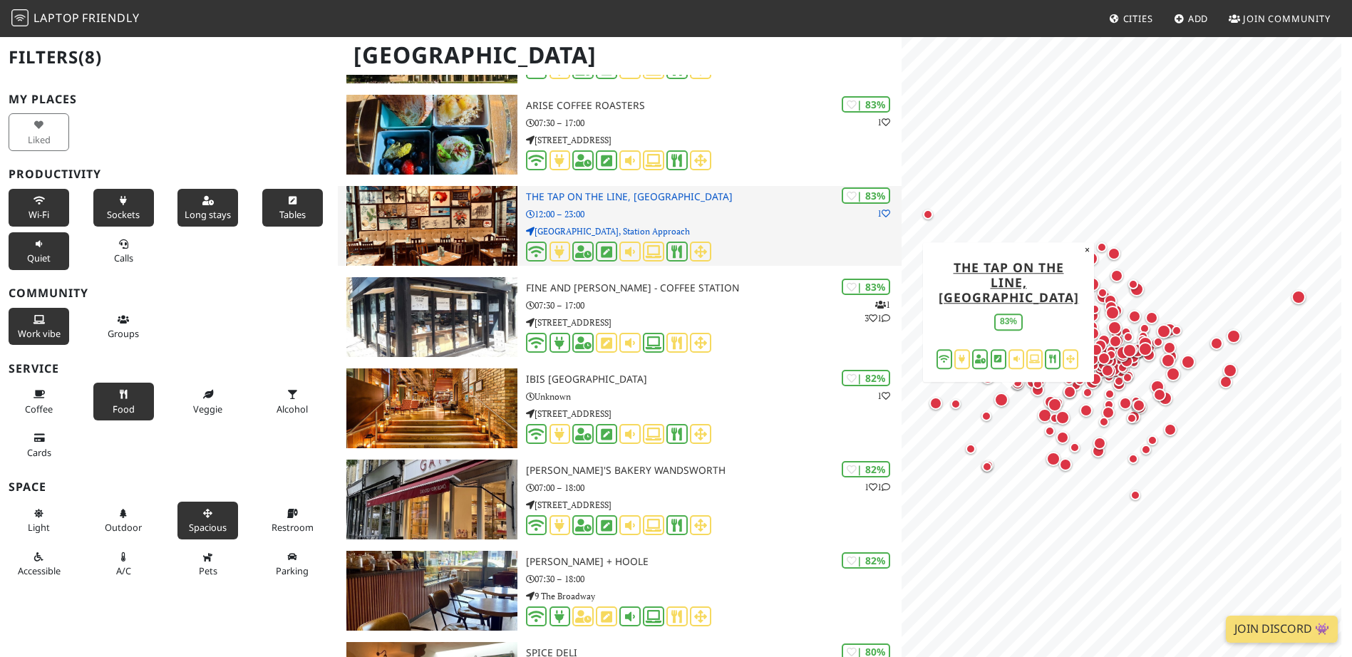
click at [609, 202] on h3 "The Tap on the Line, [GEOGRAPHIC_DATA]" at bounding box center [714, 197] width 376 height 12
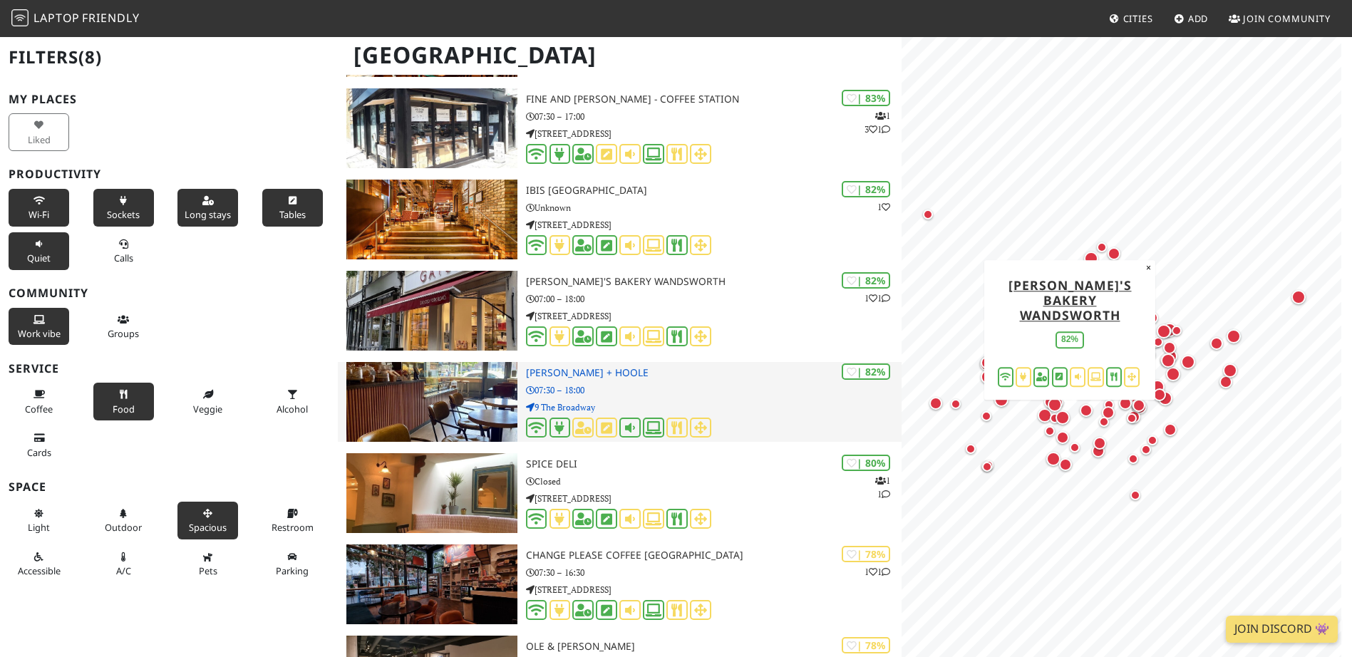
scroll to position [3850, 0]
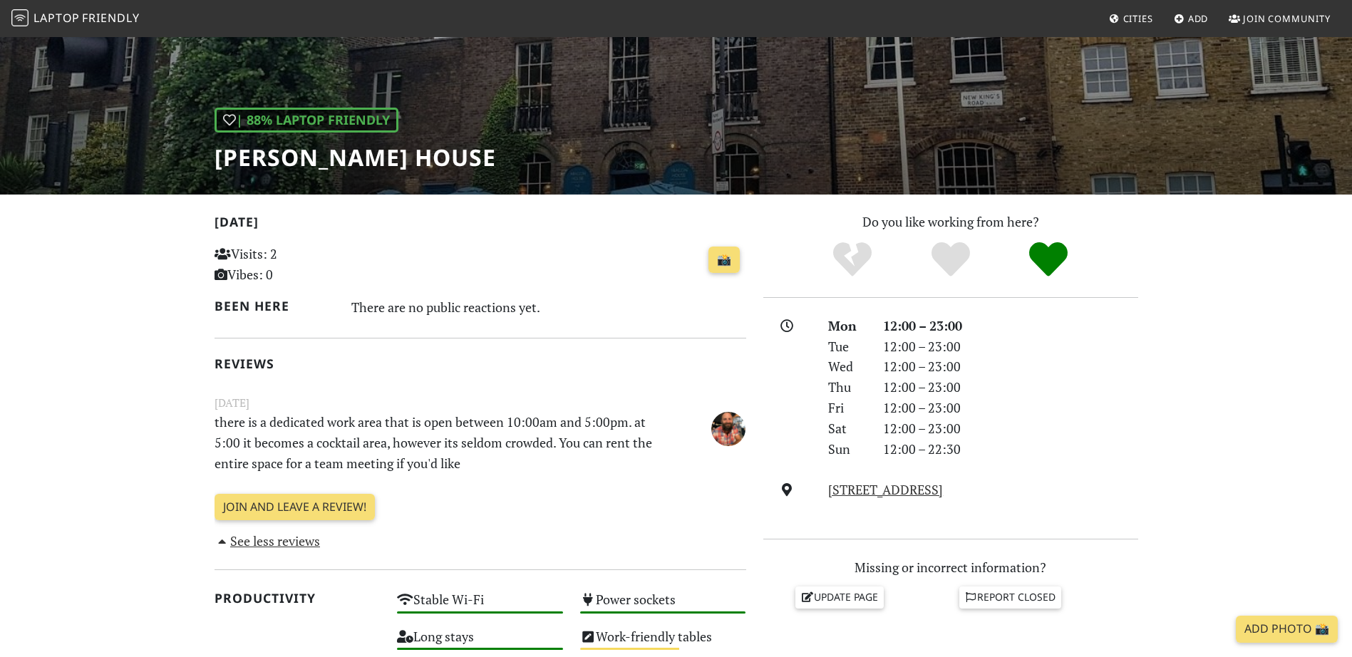
scroll to position [214, 0]
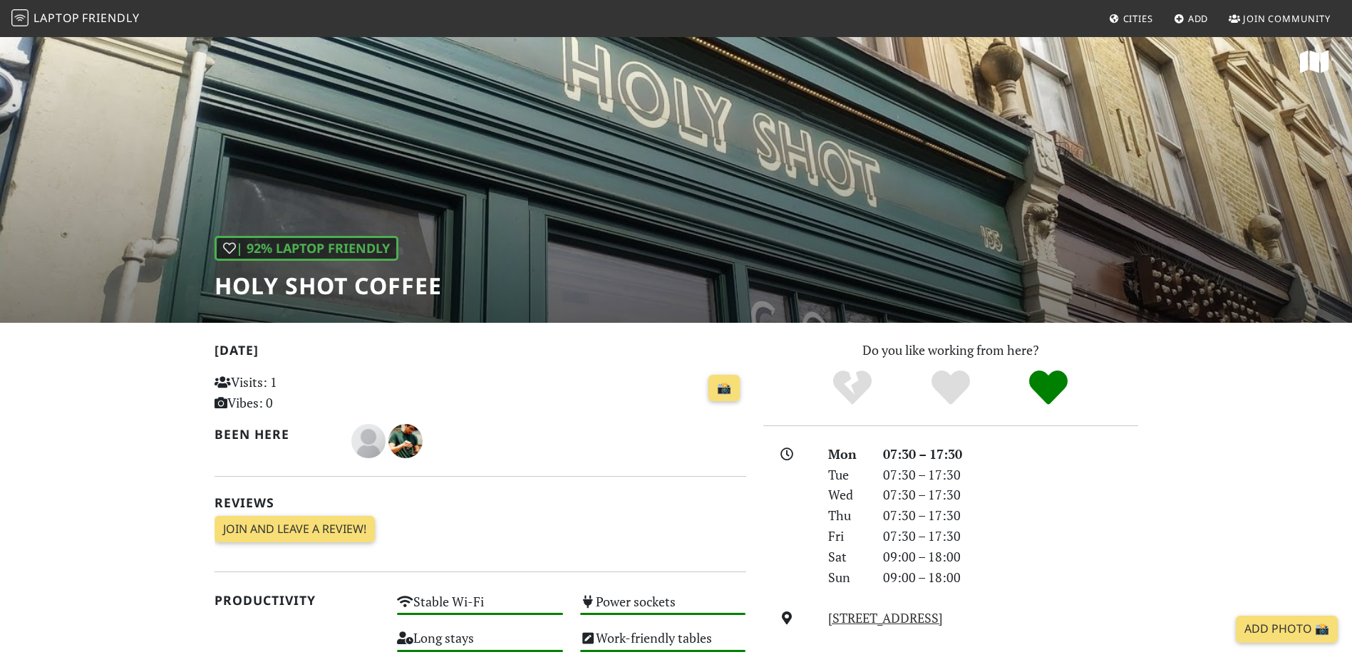
scroll to position [71, 0]
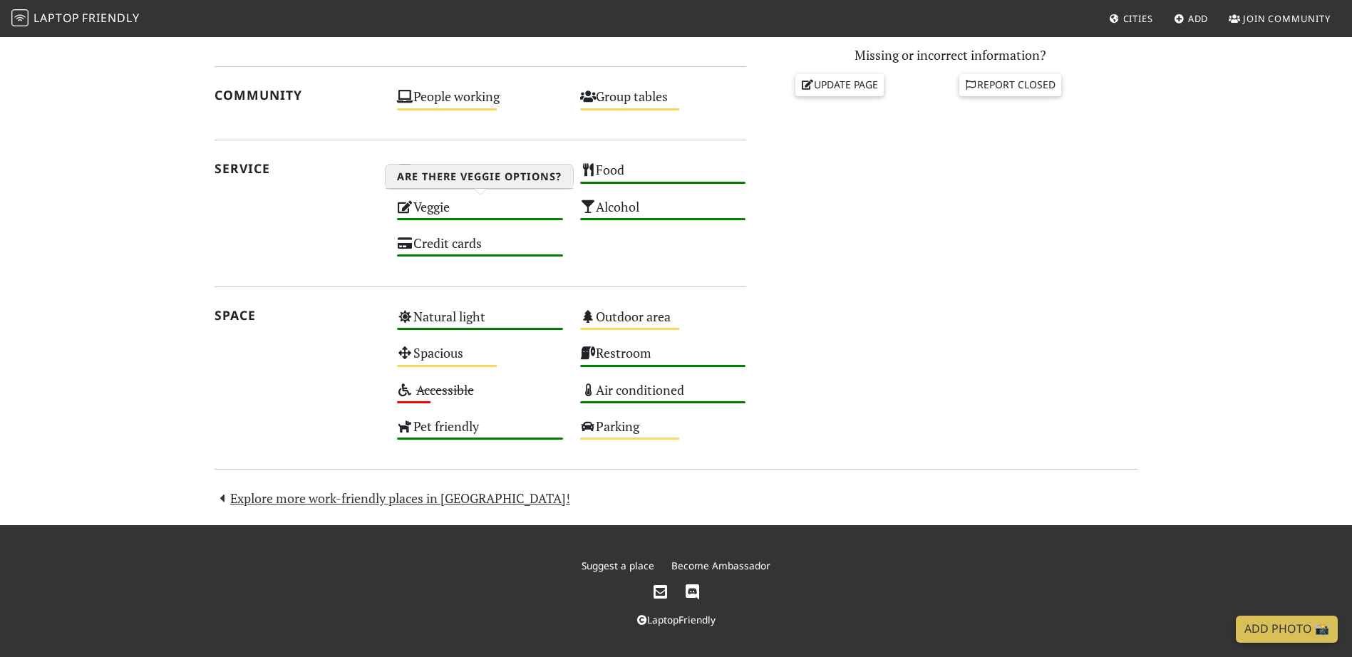
scroll to position [653, 0]
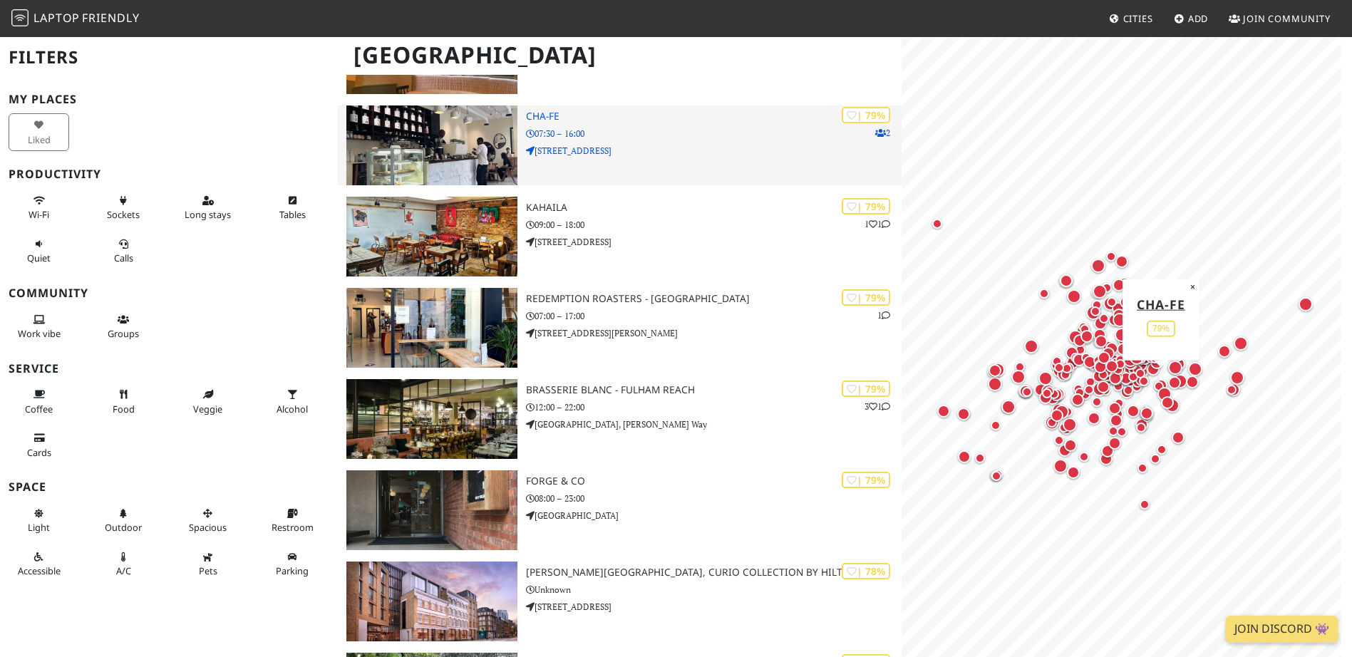
scroll to position [5632, 0]
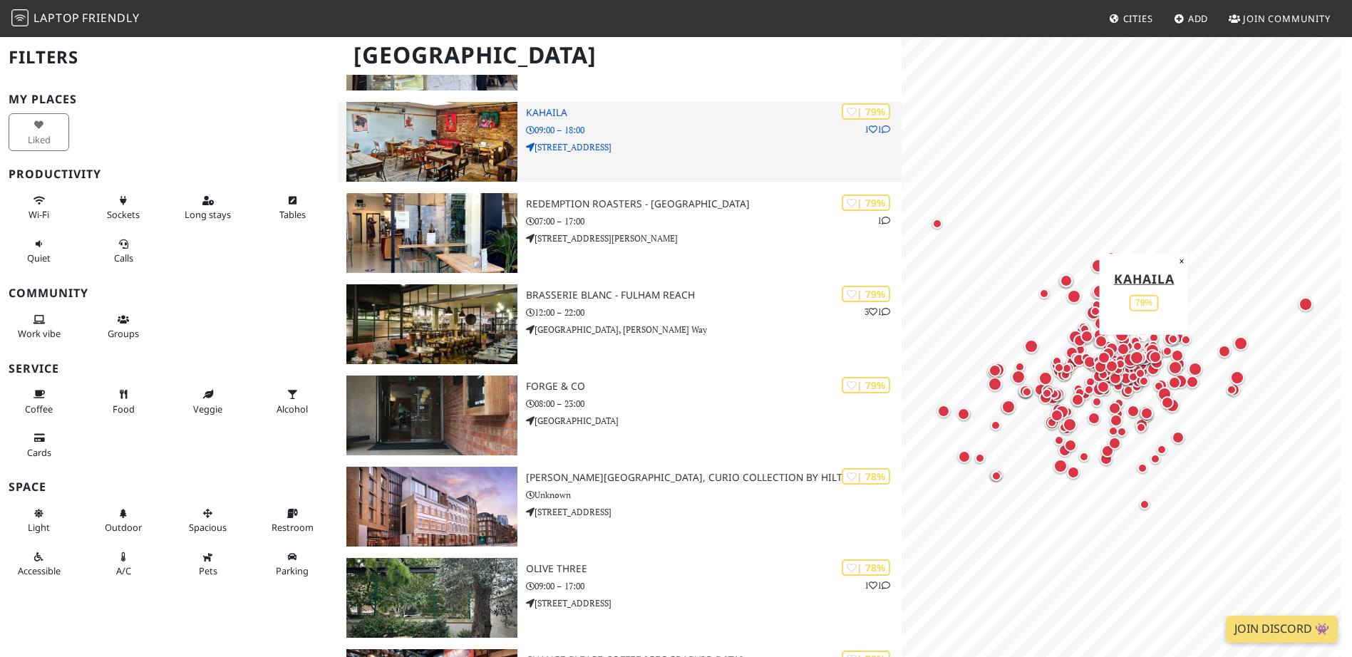
click at [563, 115] on h3 "Kahaila" at bounding box center [714, 113] width 376 height 12
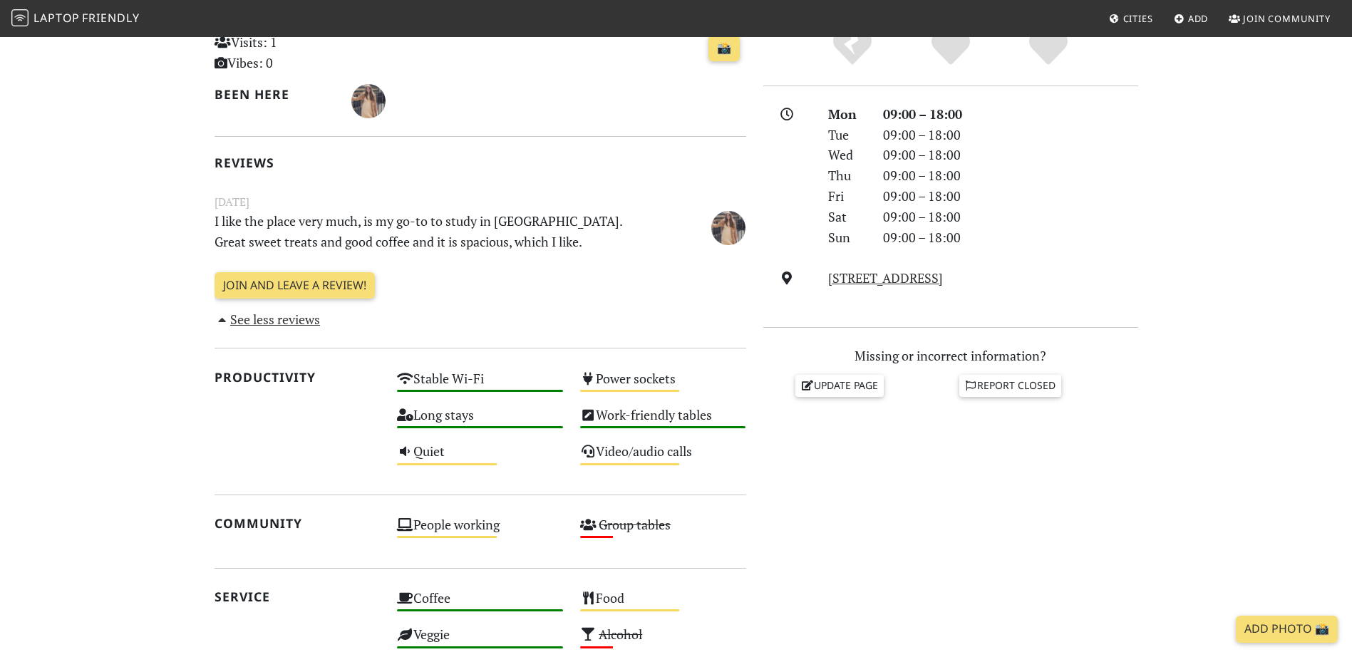
scroll to position [356, 0]
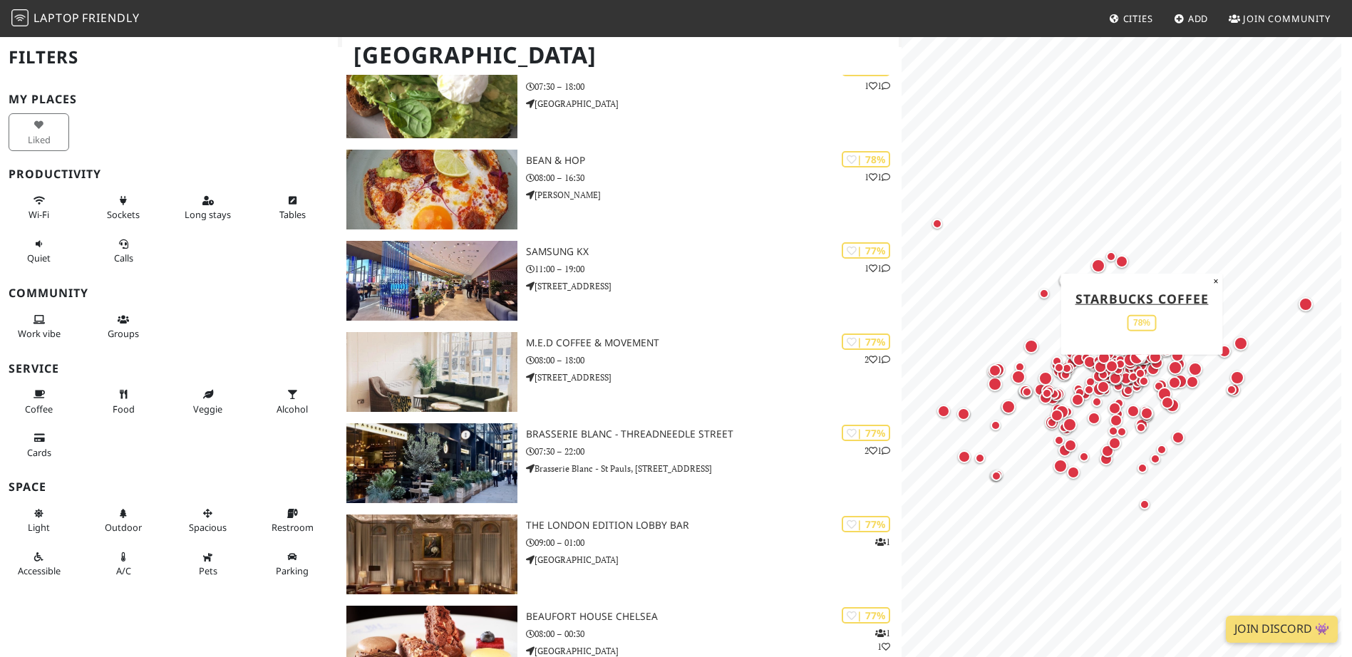
scroll to position [6773, 0]
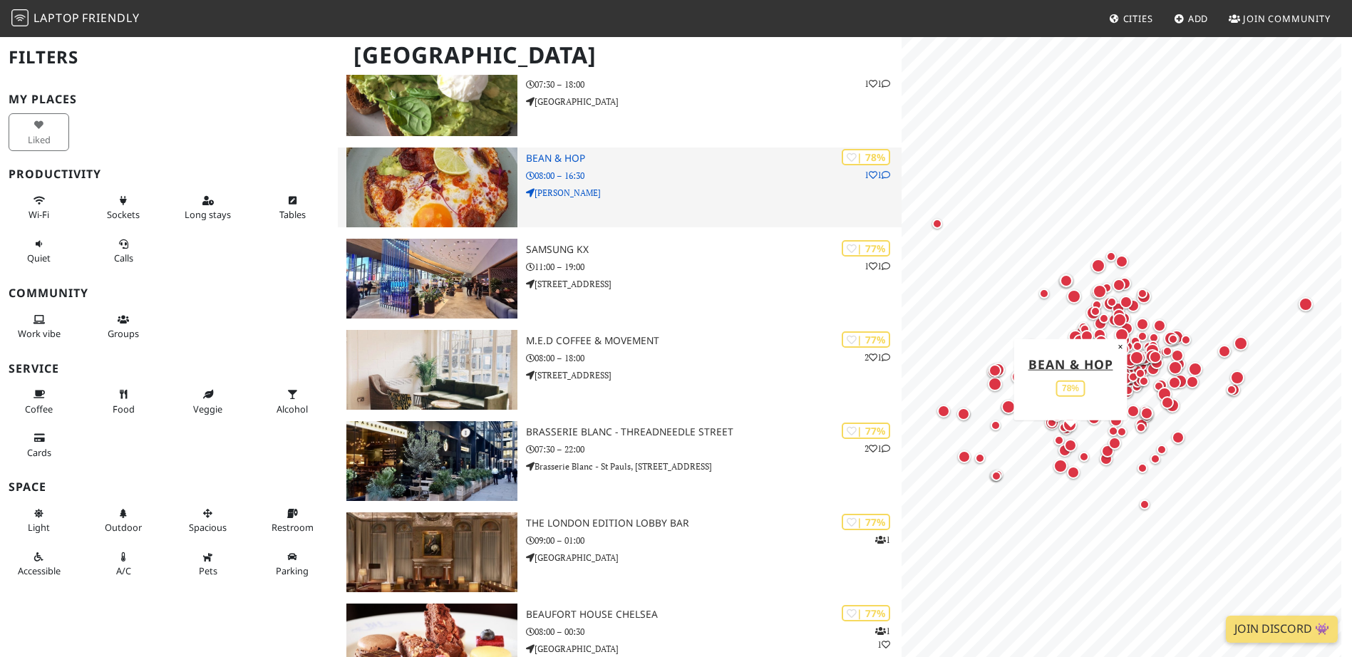
click at [579, 155] on h3 "Bean & Hop" at bounding box center [714, 159] width 376 height 12
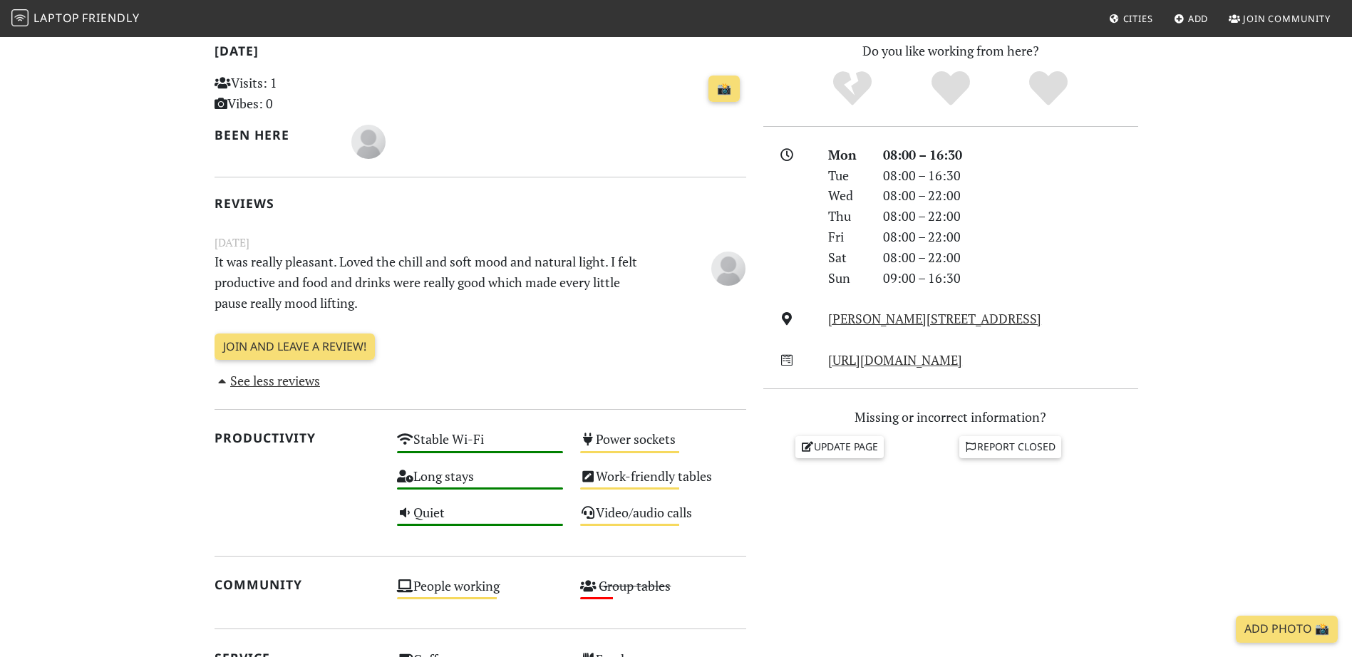
scroll to position [302, 0]
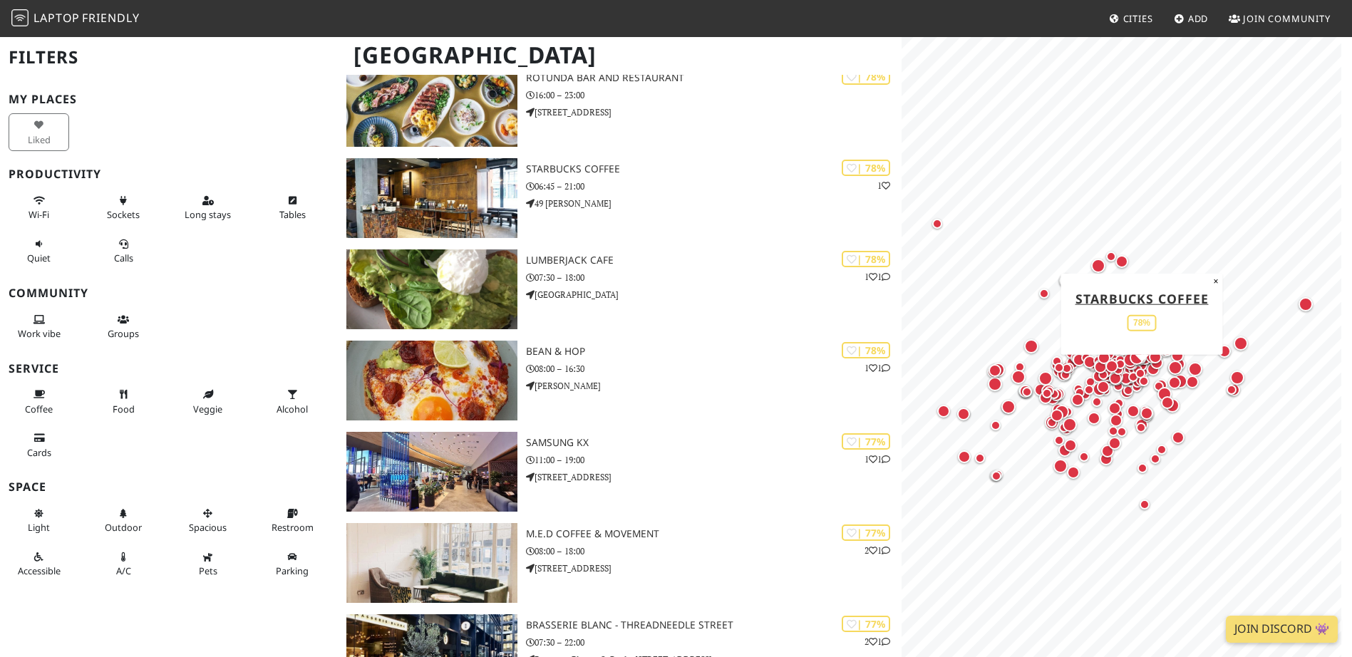
scroll to position [6416, 0]
